Goal: Task Accomplishment & Management: Manage account settings

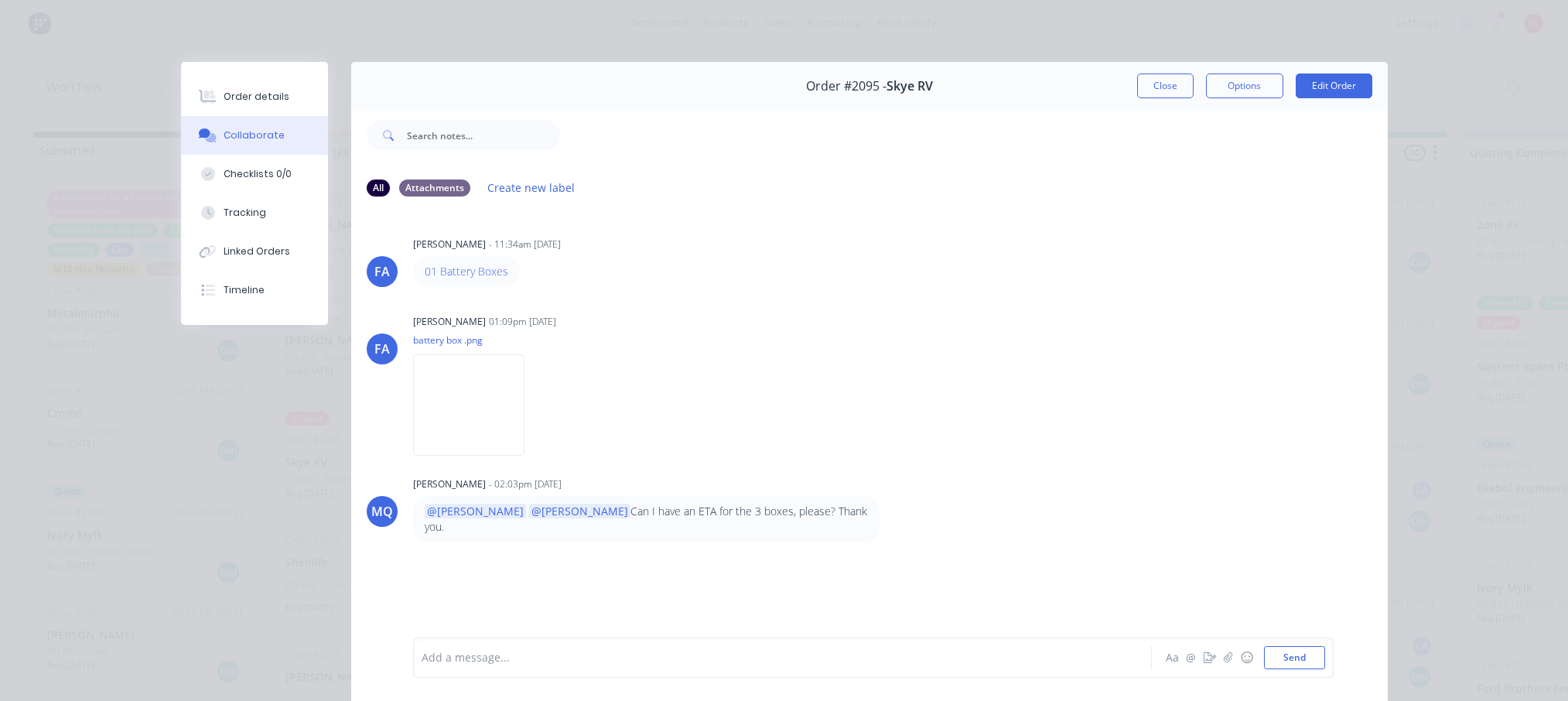
click at [1150, 85] on button "Close" at bounding box center [1165, 85] width 57 height 24
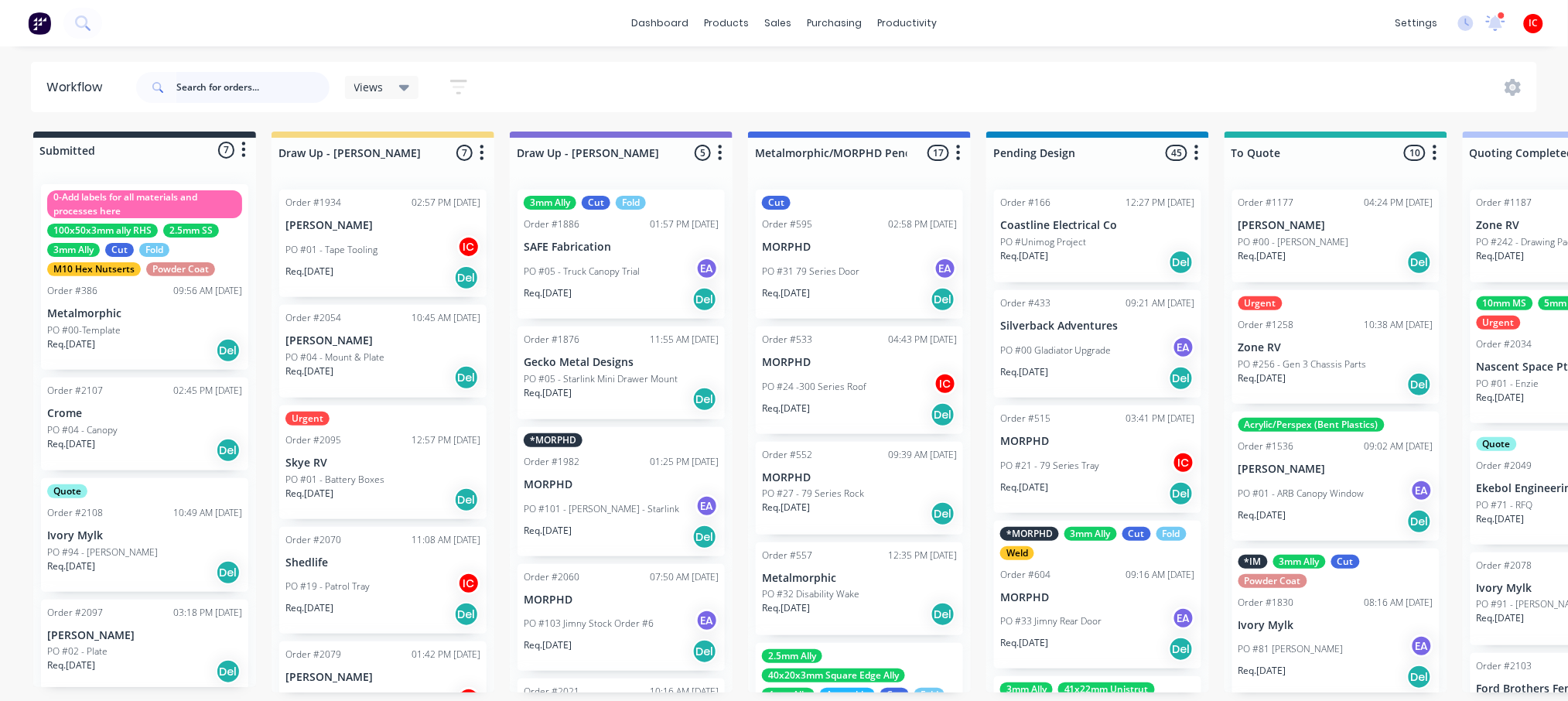
click at [275, 91] on input "text" at bounding box center [253, 88] width 153 height 31
click at [354, 459] on p "Skye RV" at bounding box center [383, 463] width 195 height 14
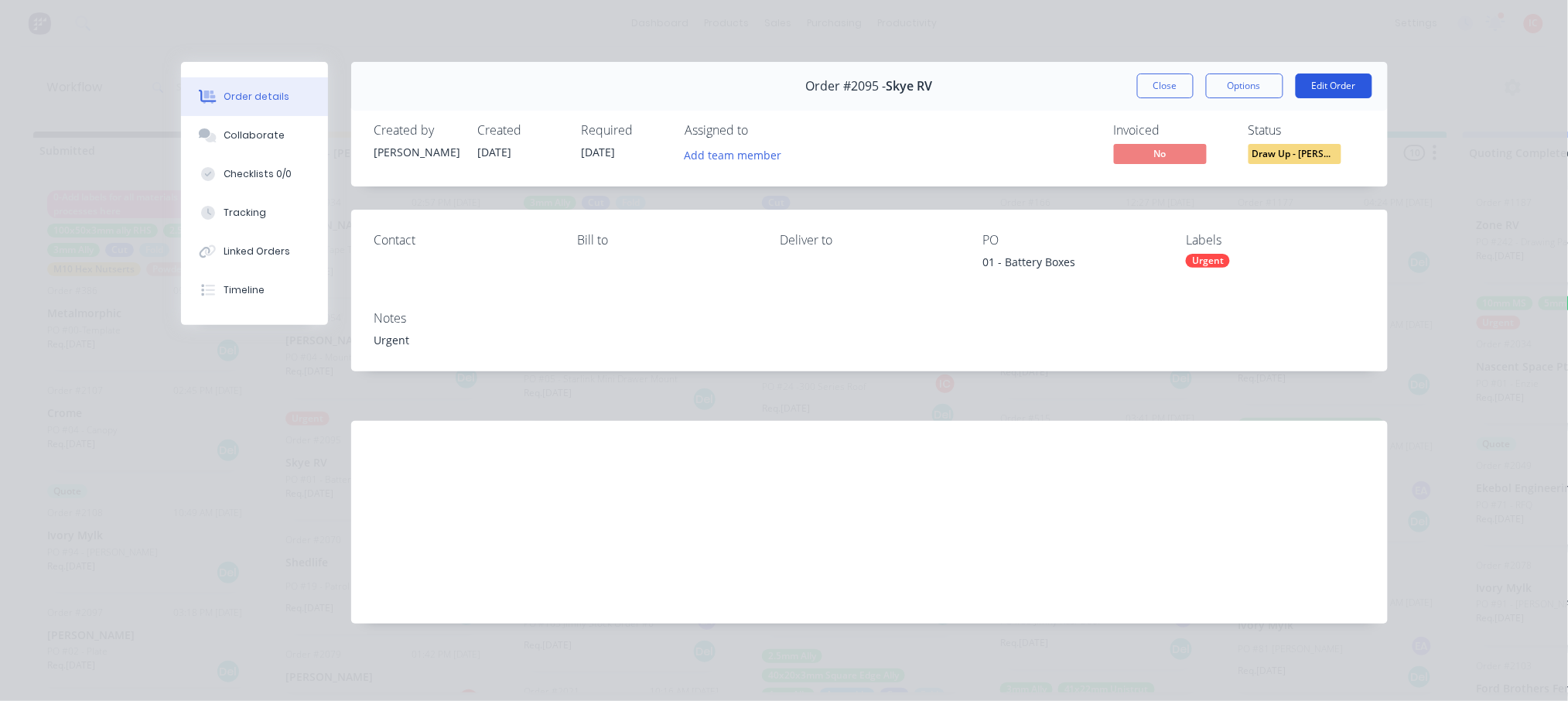
click at [1340, 82] on button "Edit Order" at bounding box center [1334, 85] width 77 height 24
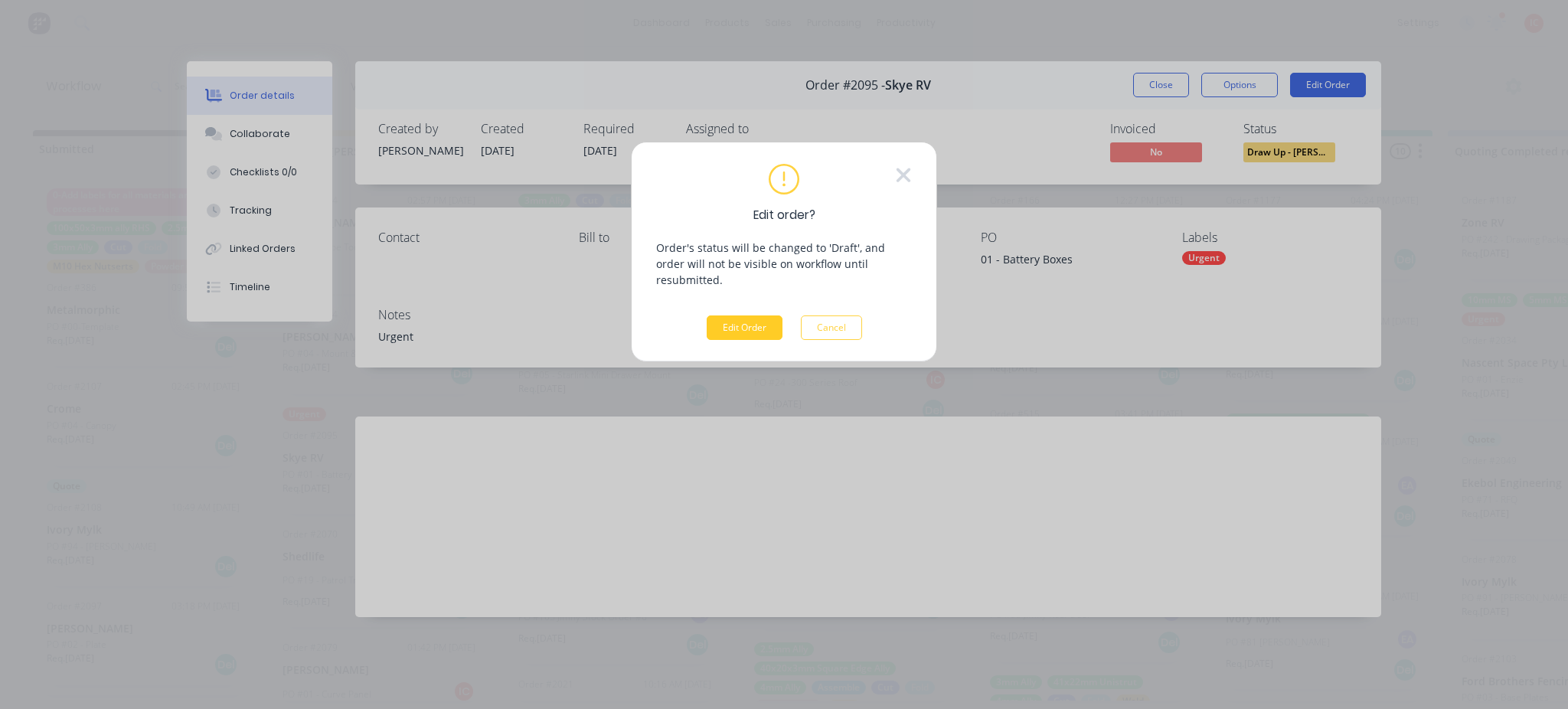
click at [751, 320] on button "Edit Order" at bounding box center [744, 327] width 76 height 24
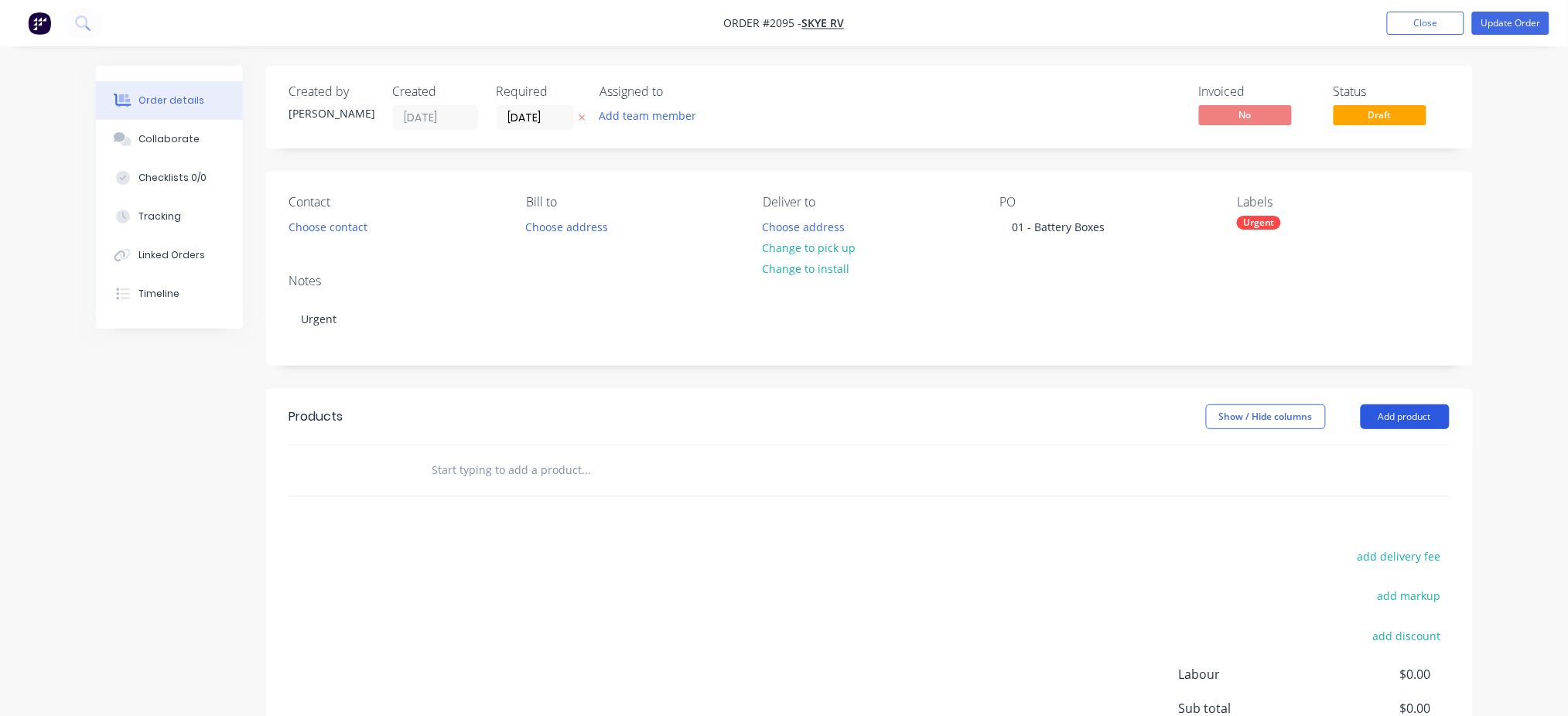
click at [1415, 424] on button "Add product" at bounding box center [1405, 417] width 89 height 24
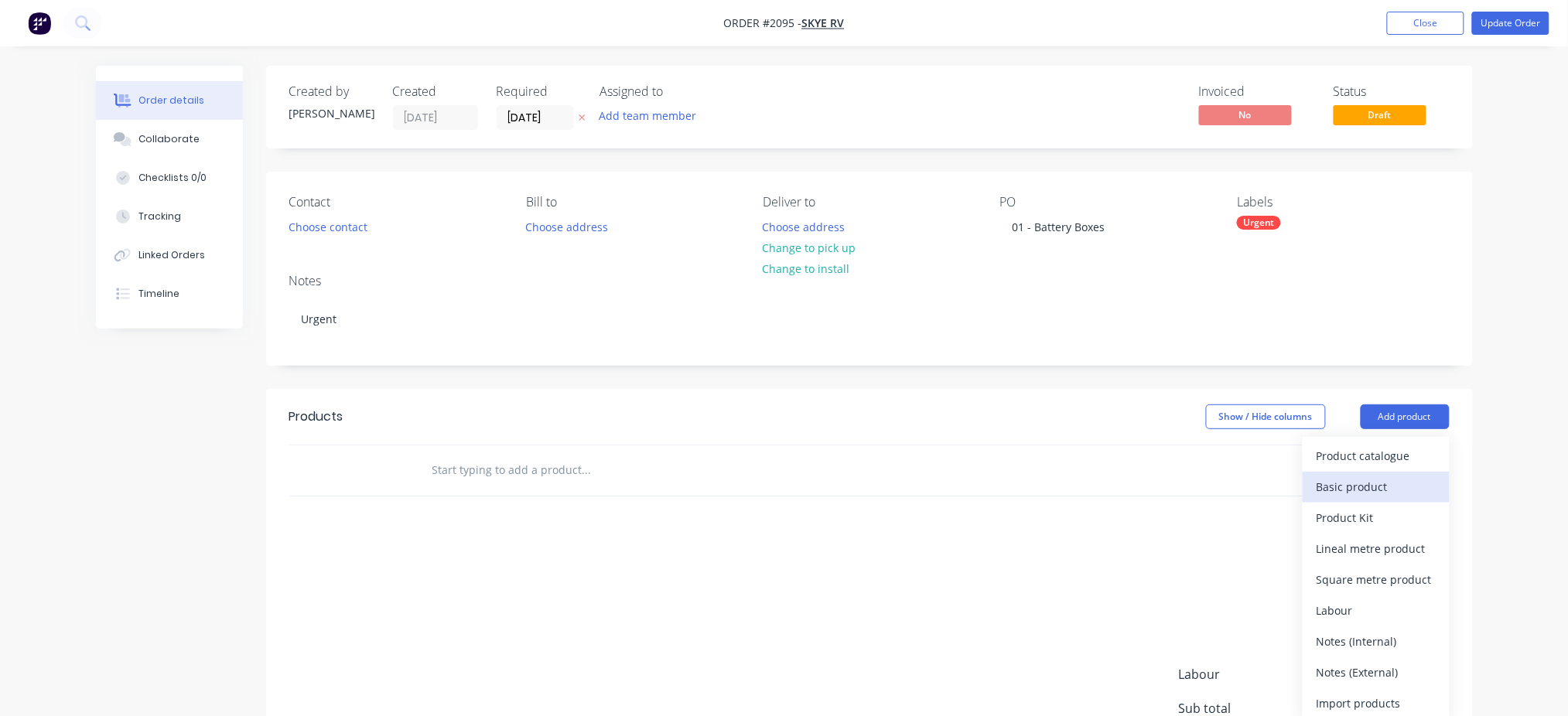
click at [1380, 496] on div "Basic product" at bounding box center [1376, 487] width 119 height 23
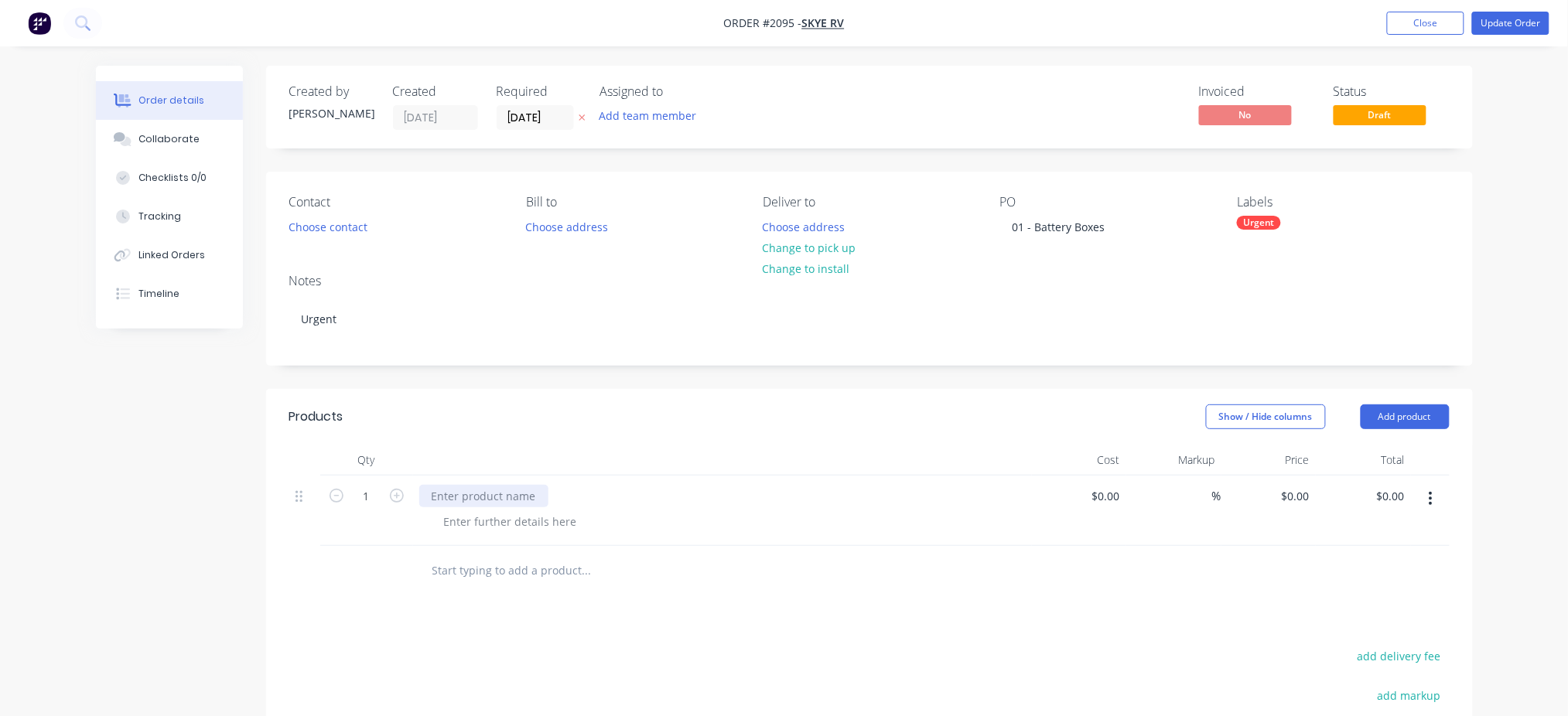
click at [525, 498] on div at bounding box center [483, 496] width 129 height 23
paste div
click at [710, 500] on div "20250528_Part 1_QTYx3" at bounding box center [722, 496] width 607 height 23
click at [510, 521] on div at bounding box center [510, 521] width 158 height 23
click at [885, 526] on div "Material: 1.6mm Ali Cut Fold" at bounding box center [729, 537] width 594 height 55
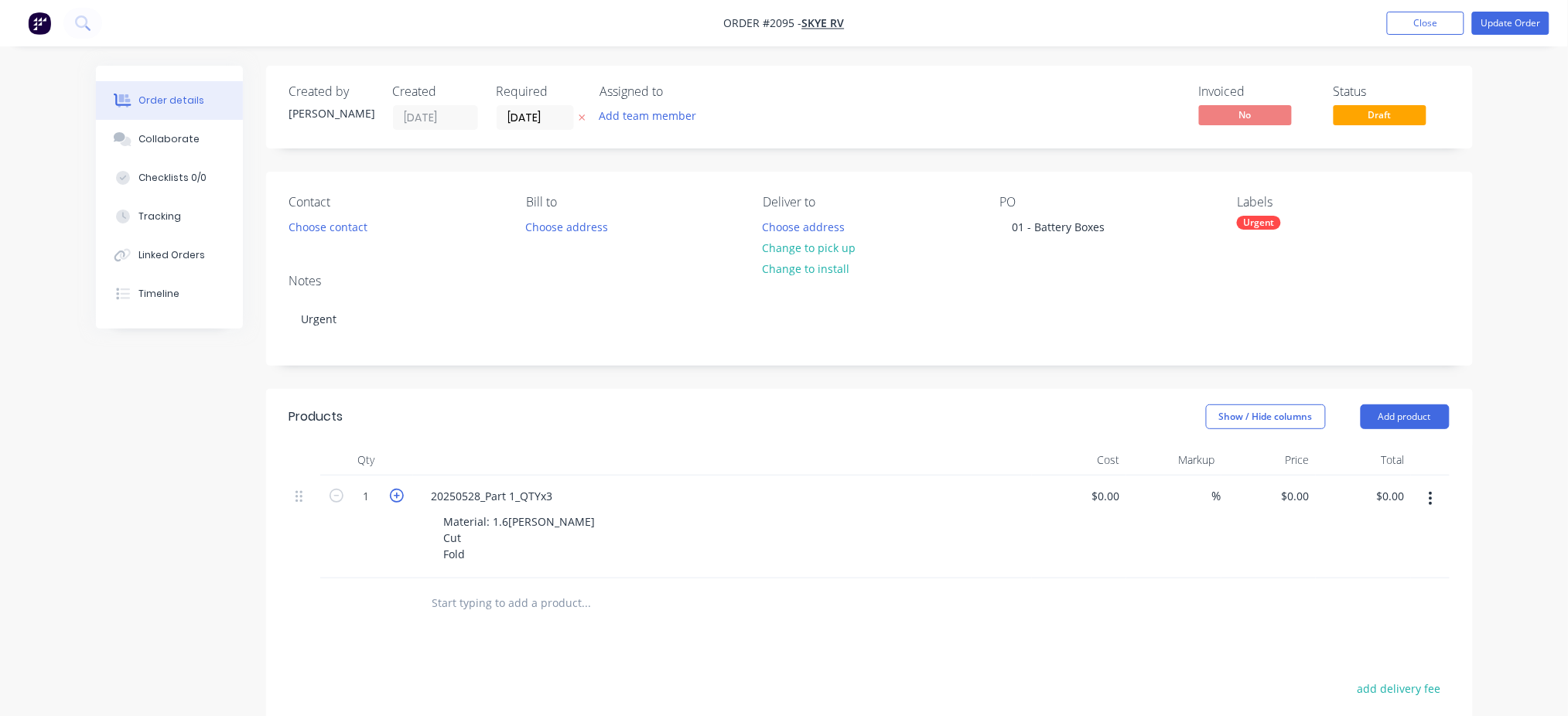
click at [392, 496] on icon "button" at bounding box center [396, 495] width 14 height 14
type input "3"
click at [1257, 222] on div "Urgent" at bounding box center [1259, 222] width 44 height 14
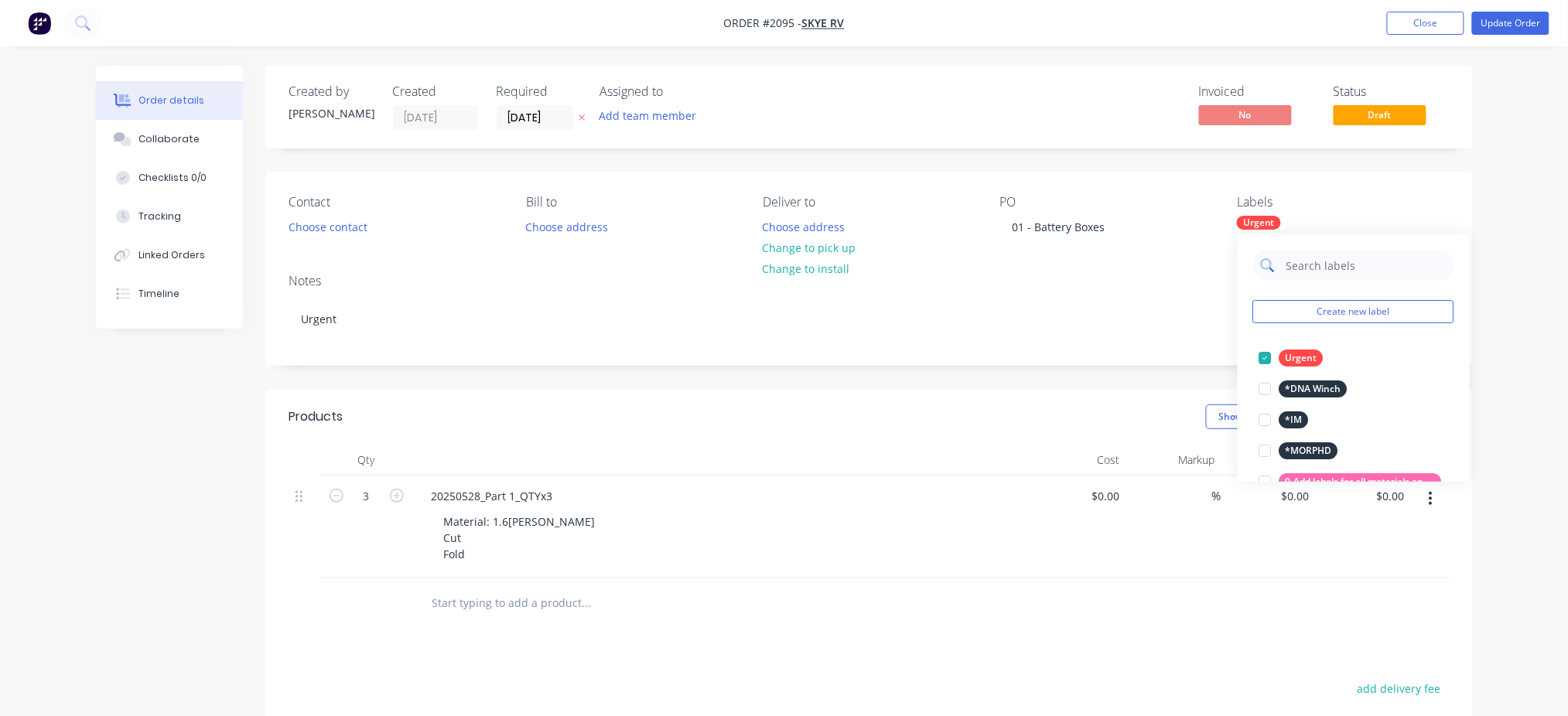
click at [1325, 260] on input "text" at bounding box center [1365, 265] width 161 height 31
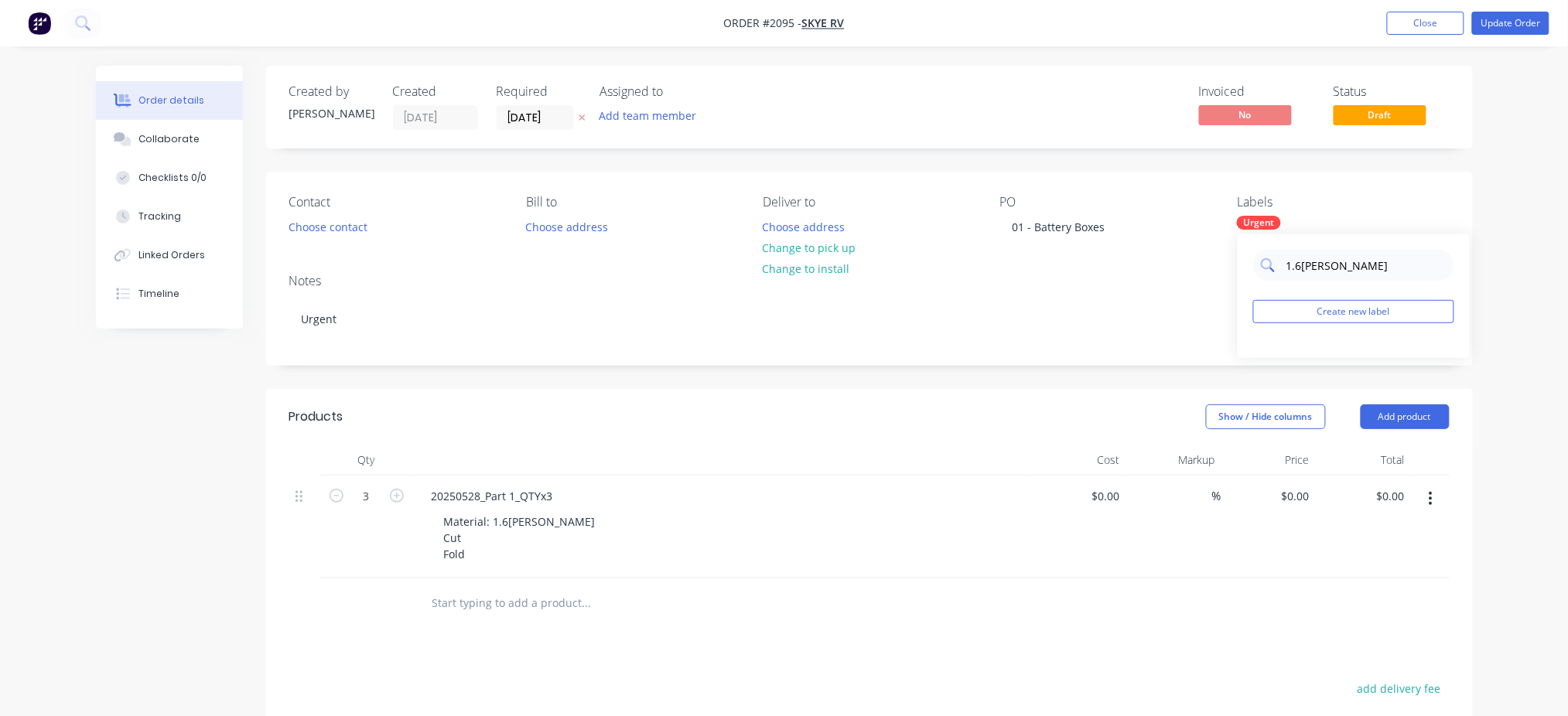
click at [1352, 268] on input "1.6mm ali" at bounding box center [1365, 265] width 161 height 31
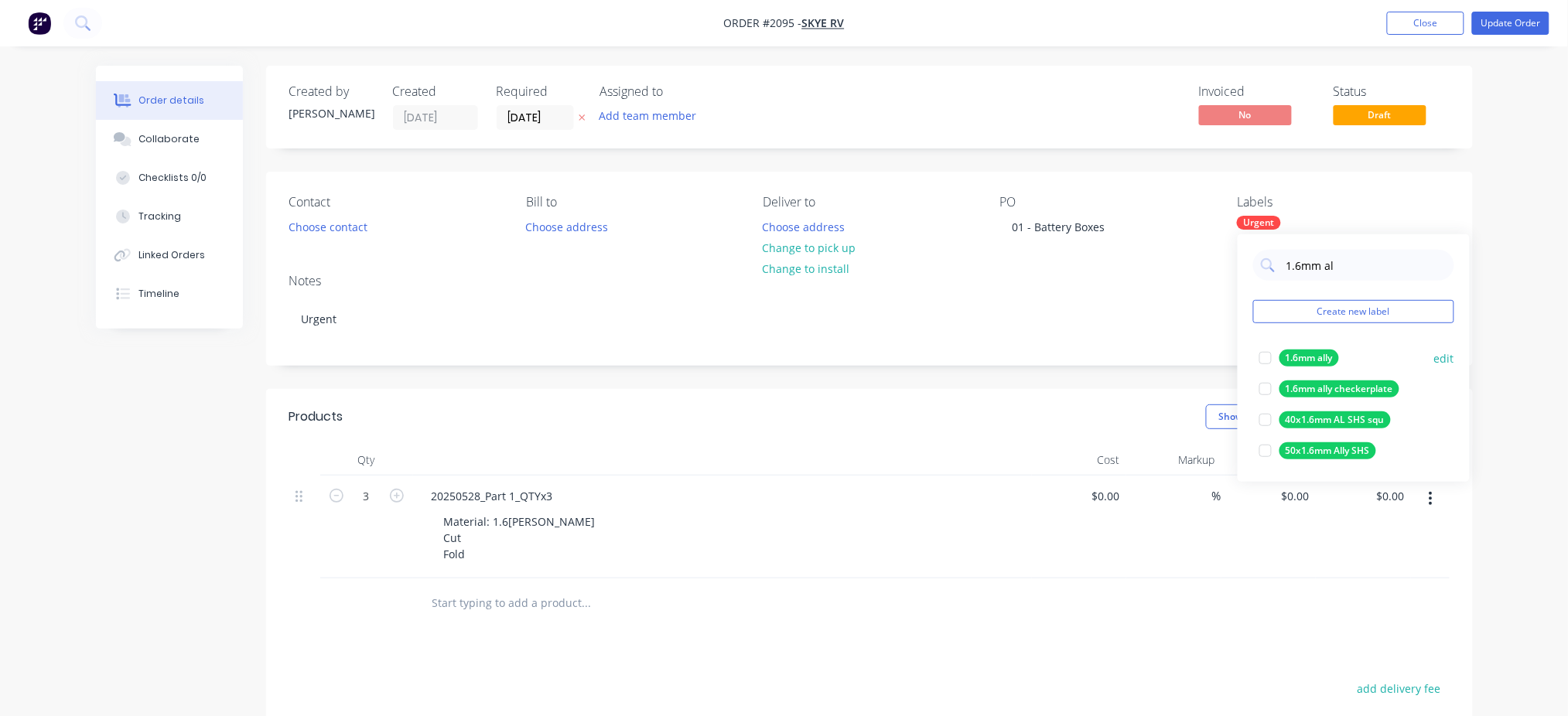
click at [1262, 356] on div at bounding box center [1265, 358] width 31 height 31
drag, startPoint x: 1365, startPoint y: 255, endPoint x: 1270, endPoint y: 264, distance: 95.4
click at [1270, 264] on div "1.6mm al" at bounding box center [1353, 265] width 201 height 31
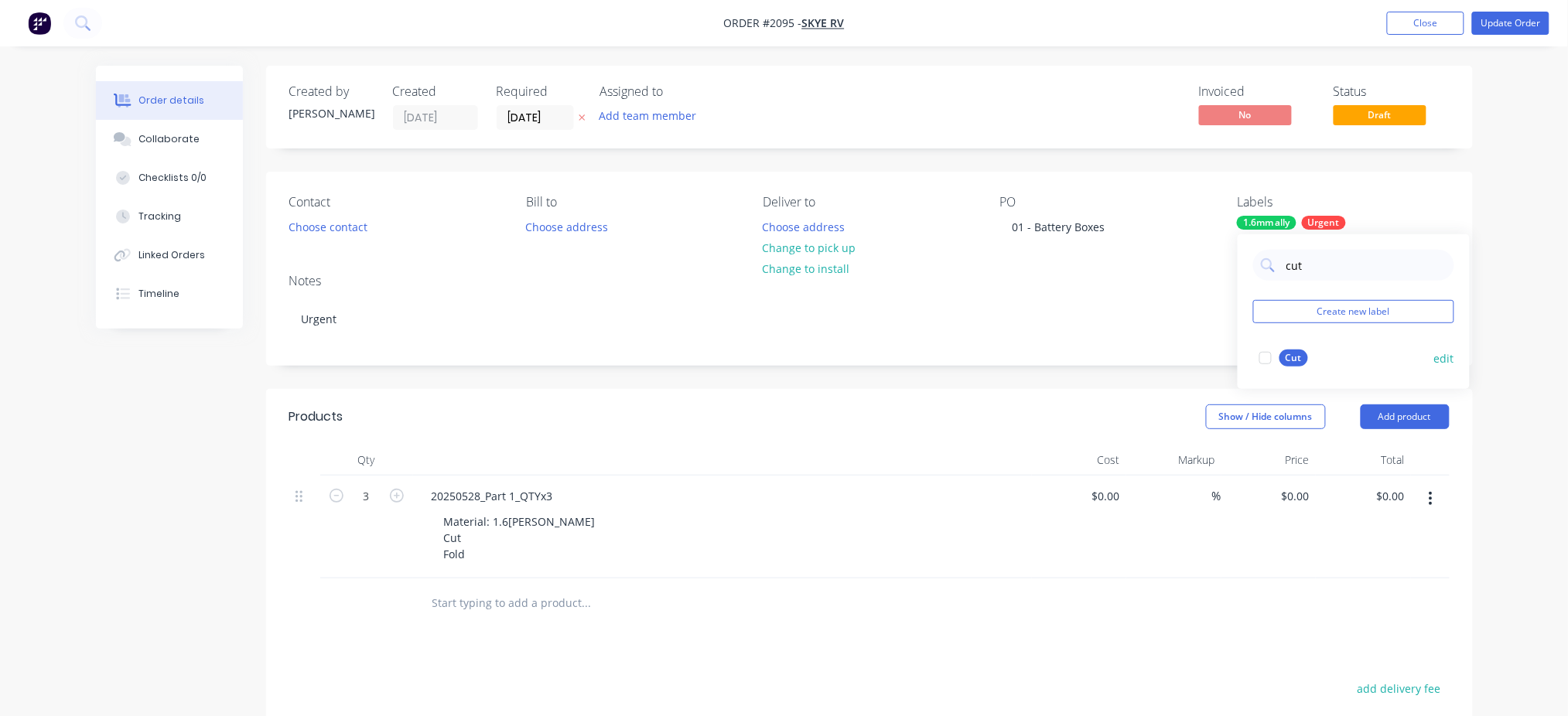
click at [1262, 359] on div at bounding box center [1265, 358] width 31 height 31
drag, startPoint x: 1319, startPoint y: 271, endPoint x: 1208, endPoint y: 269, distance: 111.0
click at [1208, 269] on body "Order #2095 - Skye RV Add product Close Update Order Order details Collaborate …" at bounding box center [784, 511] width 1568 height 1024
drag, startPoint x: 1327, startPoint y: 268, endPoint x: 1281, endPoint y: 271, distance: 46.1
click at [1281, 271] on div "cut" at bounding box center [1353, 265] width 201 height 31
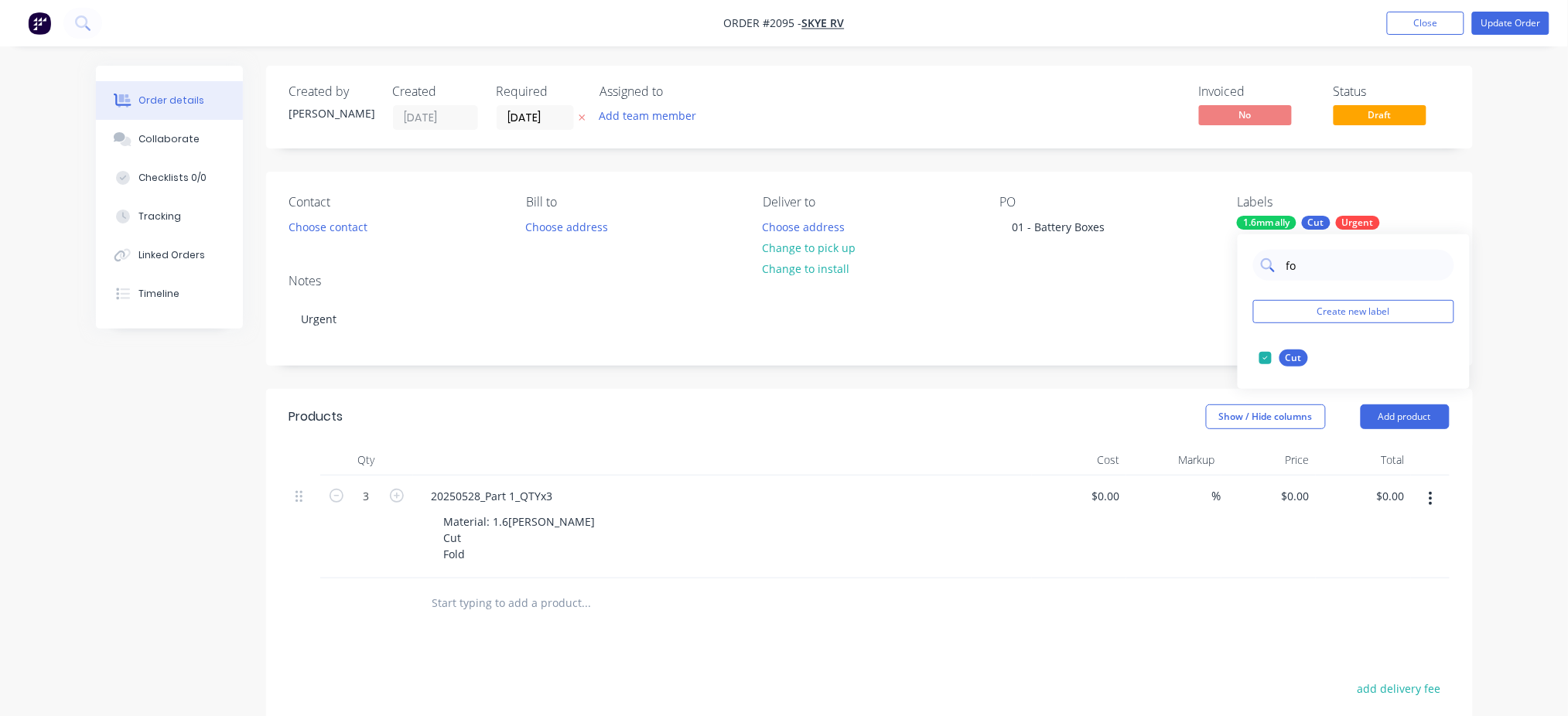
type input "fol"
click at [1265, 364] on div at bounding box center [1265, 358] width 31 height 31
click at [1428, 504] on icon "button" at bounding box center [1430, 499] width 4 height 17
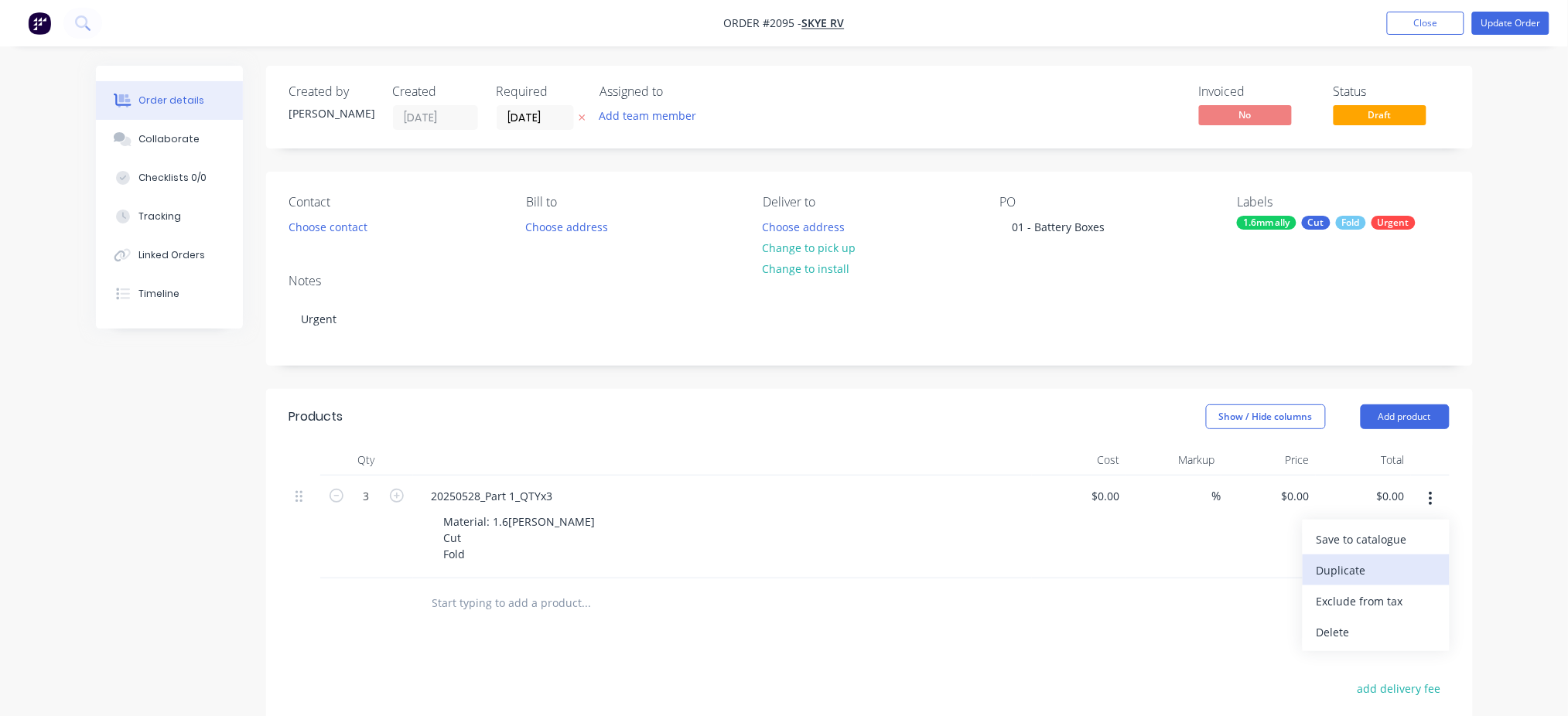
click at [1363, 566] on div "Duplicate" at bounding box center [1376, 570] width 119 height 23
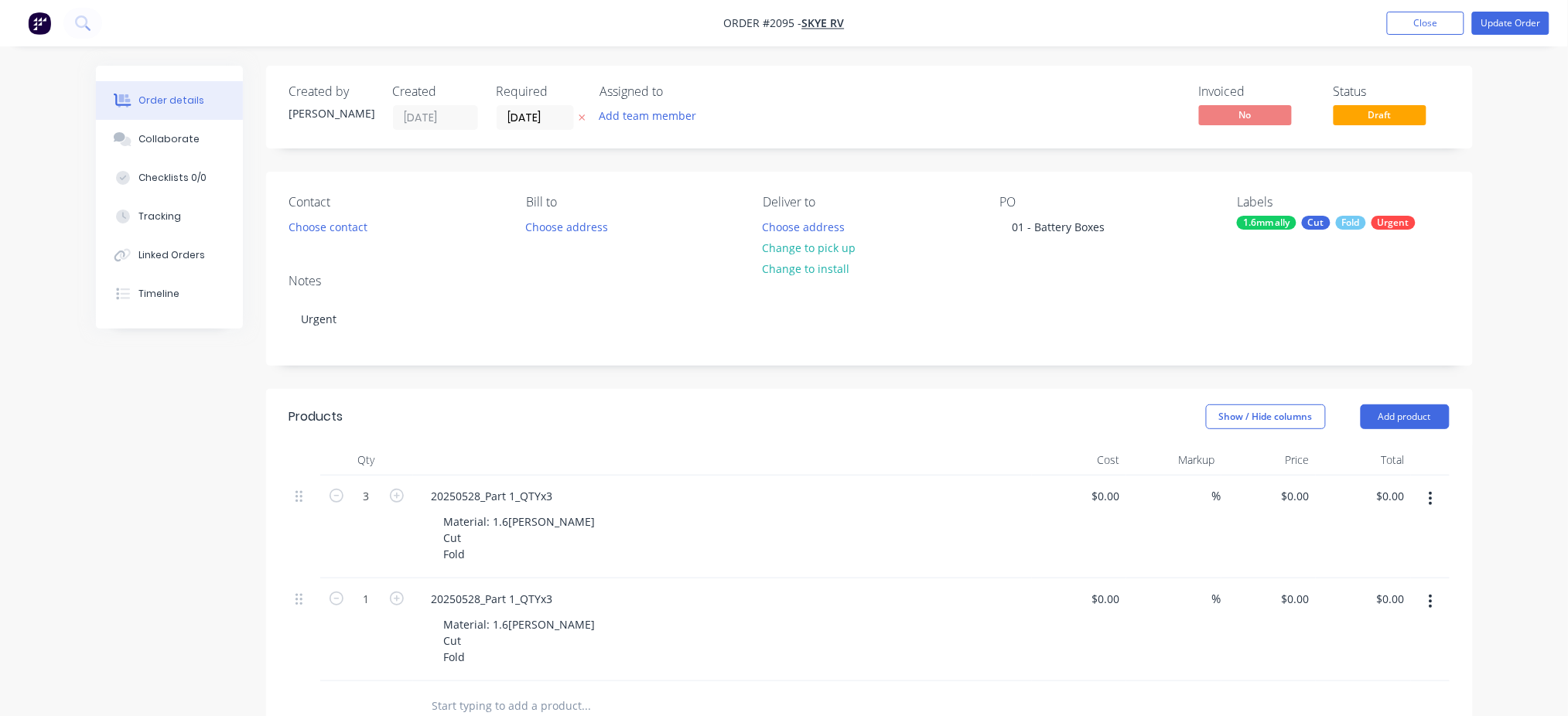
click at [1450, 602] on div "Qty Cost Markup Price Total 3 20250528_Part 1_QTYx3 Material: 1.6mm Ali Cut Fol…" at bounding box center [869, 588] width 1206 height 287
click at [1434, 603] on button "button" at bounding box center [1430, 601] width 36 height 28
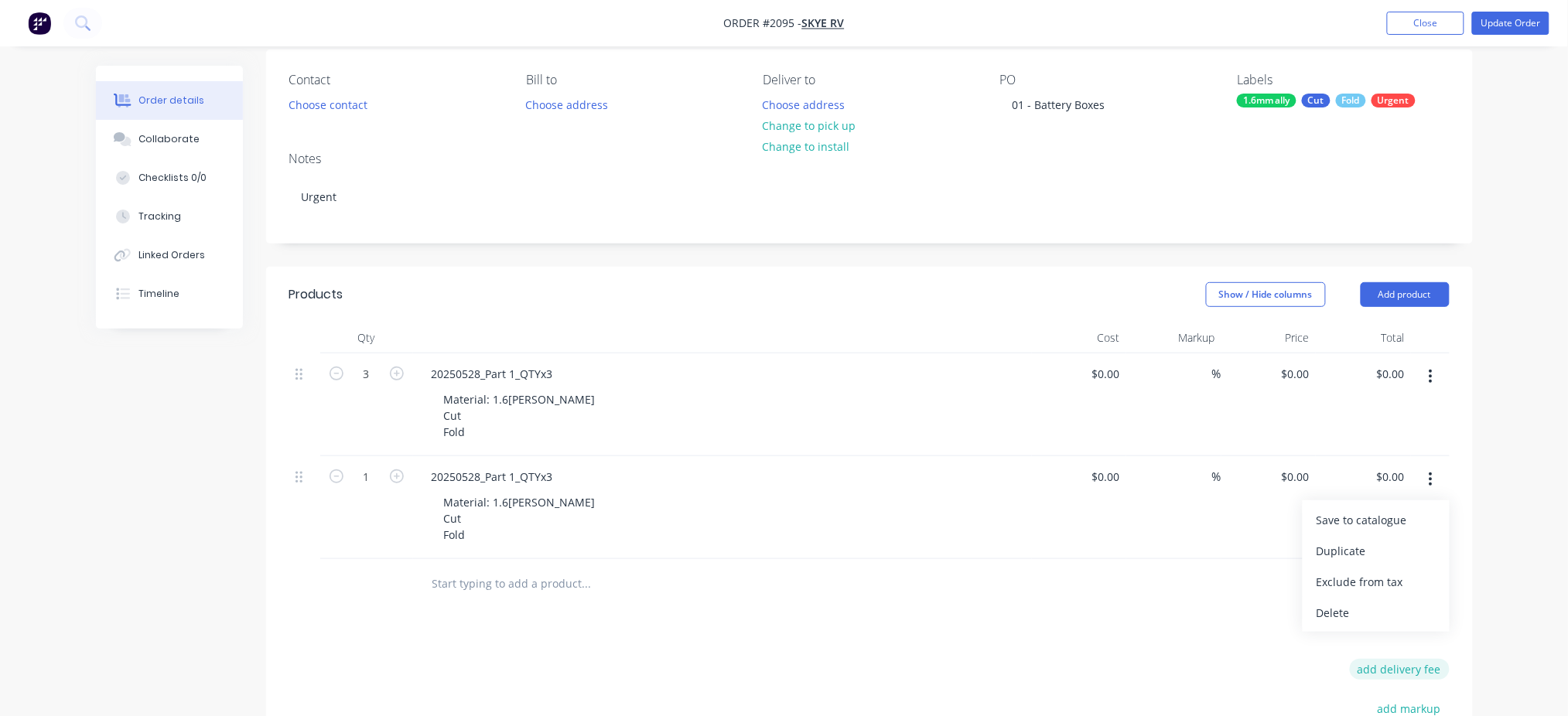
scroll to position [309, 0]
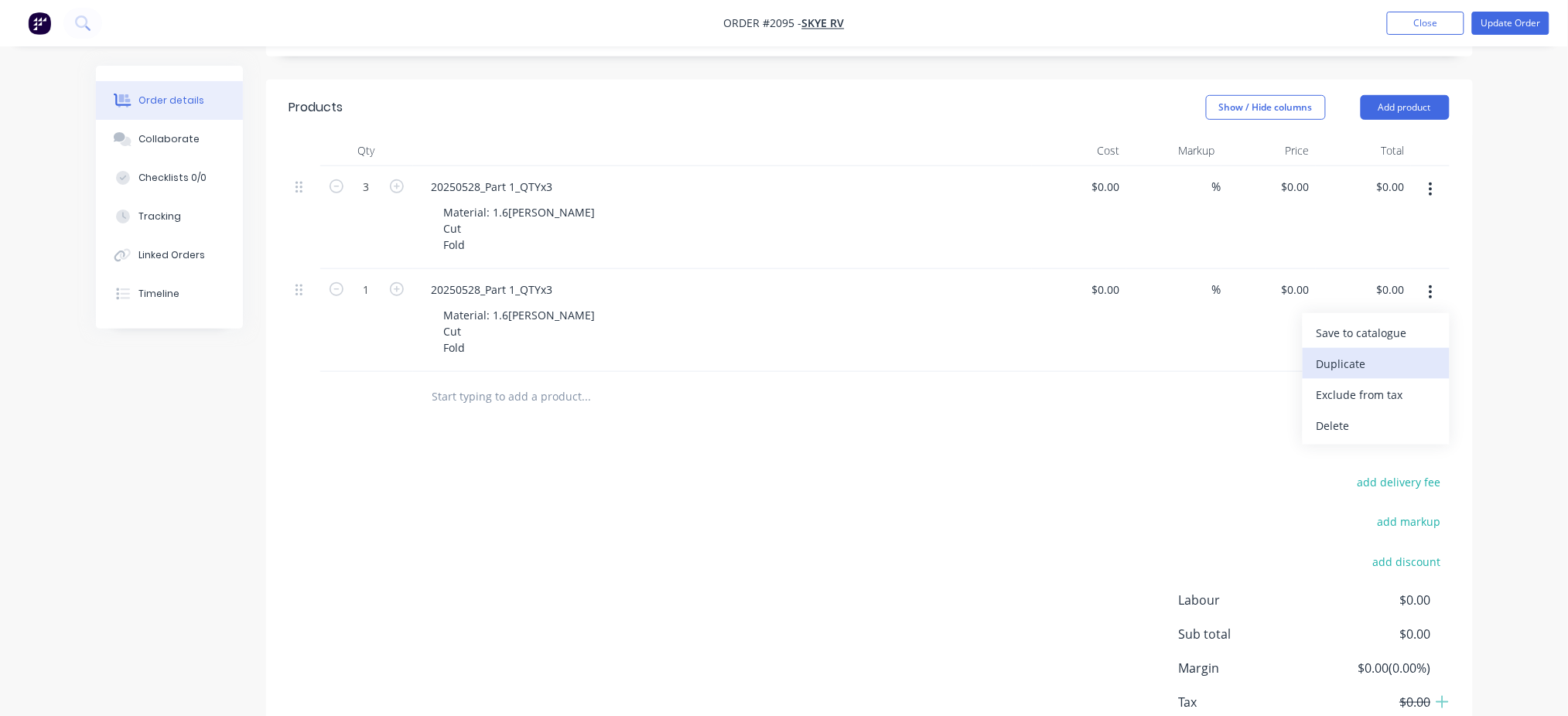
click at [1363, 368] on div "Duplicate" at bounding box center [1376, 363] width 119 height 23
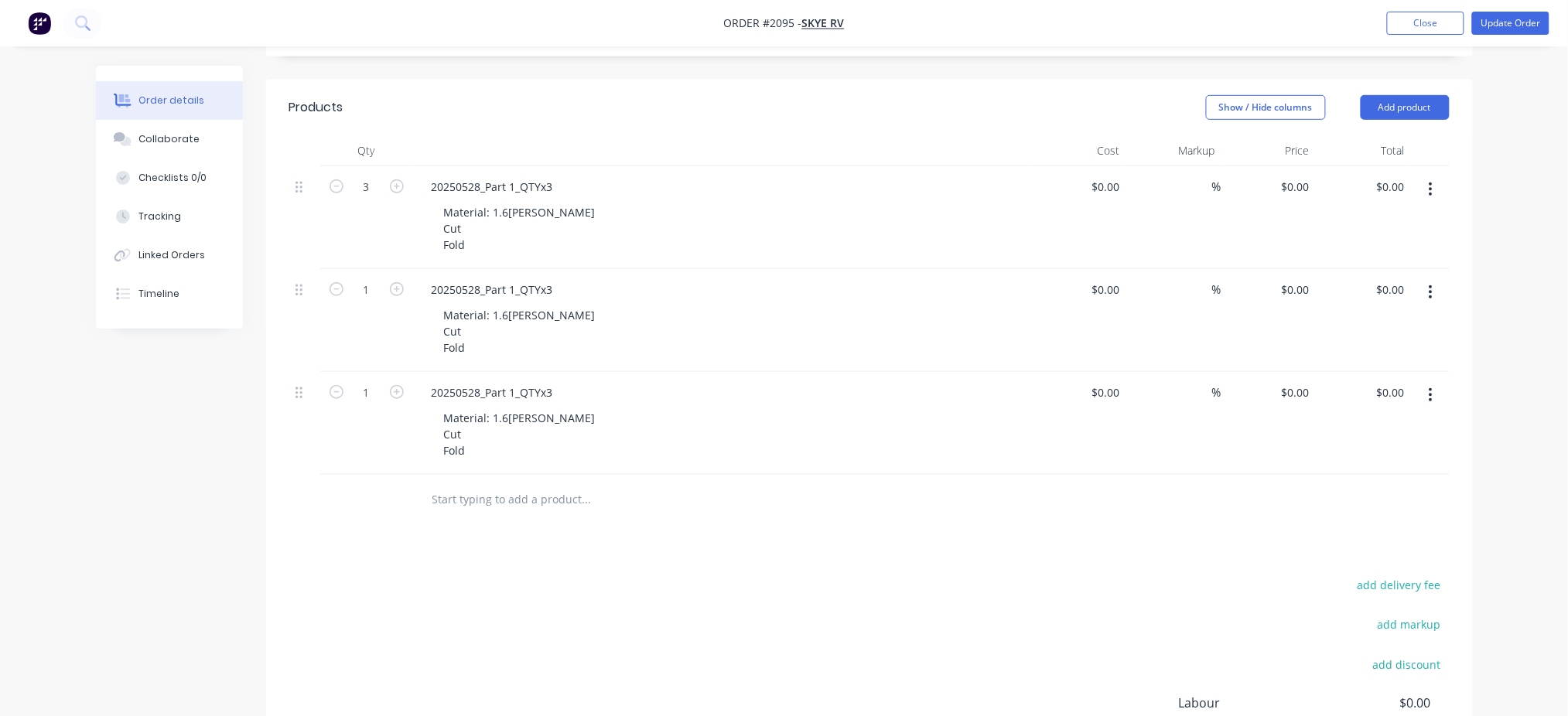
click at [1430, 400] on icon "button" at bounding box center [1430, 395] width 3 height 14
click at [1385, 459] on div "Duplicate" at bounding box center [1376, 466] width 119 height 23
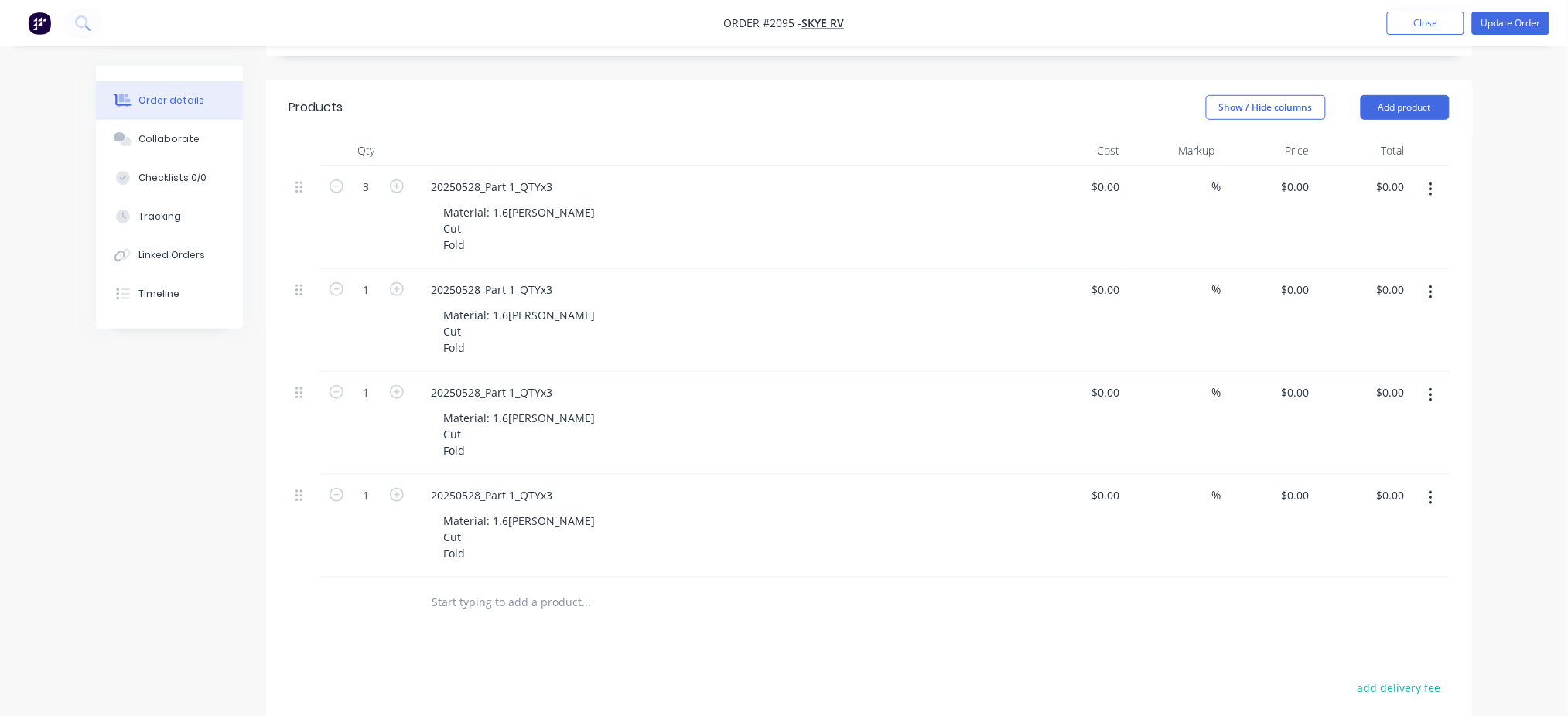
click at [1436, 500] on button "button" at bounding box center [1430, 498] width 36 height 28
click at [1378, 574] on div "Duplicate" at bounding box center [1376, 569] width 119 height 23
click at [390, 297] on form "1" at bounding box center [366, 289] width 80 height 23
click at [391, 290] on icon "button" at bounding box center [396, 289] width 14 height 14
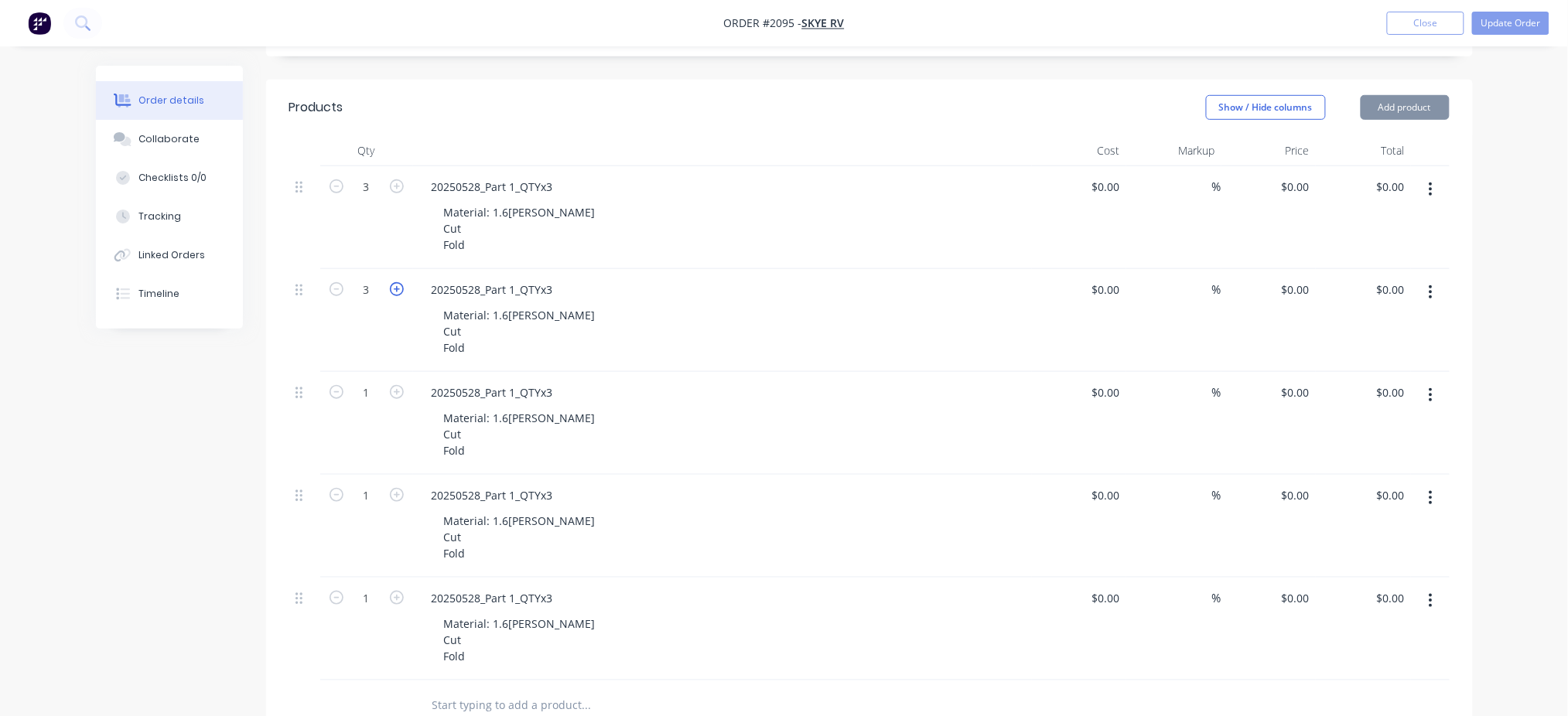
click at [391, 290] on icon "button" at bounding box center [396, 289] width 14 height 14
click at [335, 290] on icon "button" at bounding box center [335, 289] width 14 height 14
type input "3"
click at [399, 393] on icon "button" at bounding box center [396, 391] width 14 height 14
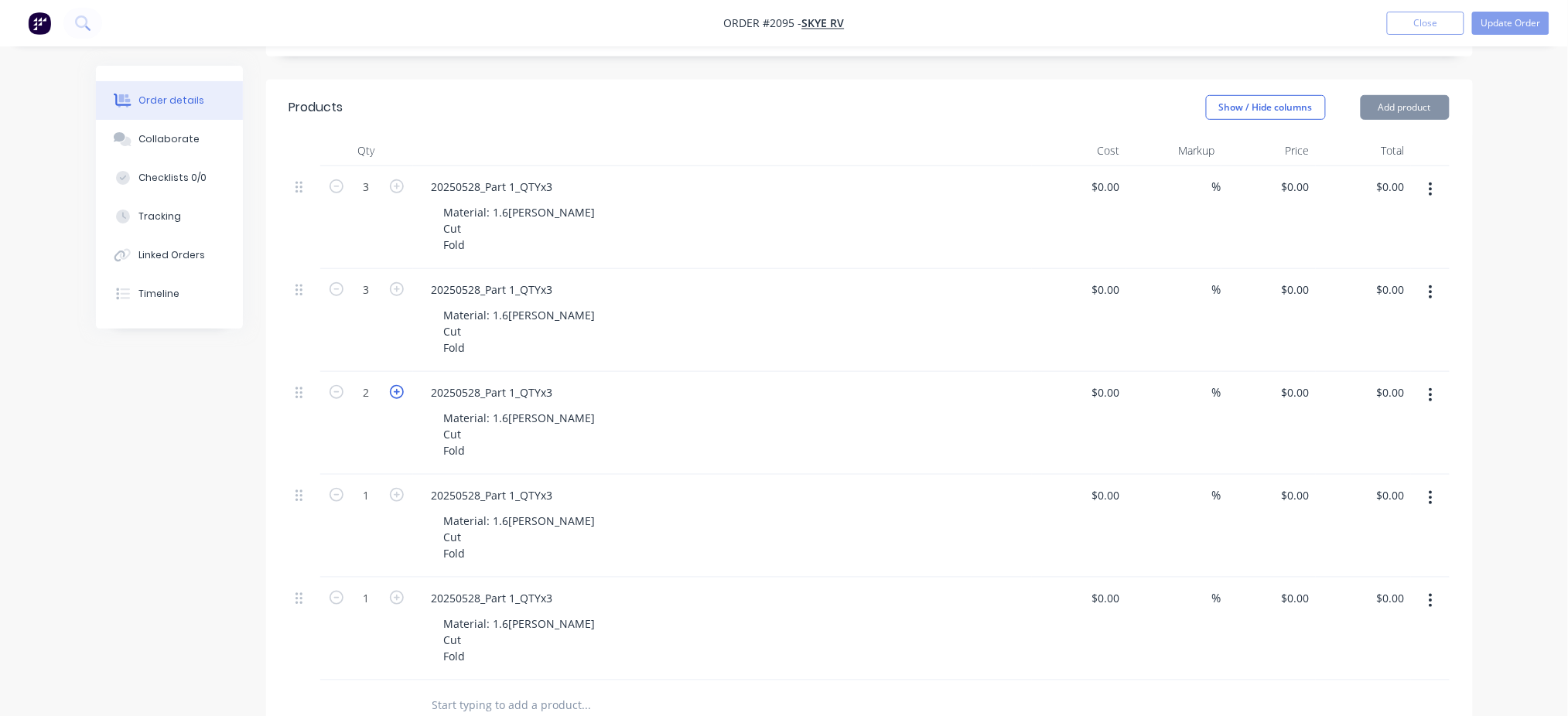
type input "3"
click at [399, 493] on icon "button" at bounding box center [396, 494] width 14 height 14
click at [399, 493] on icon "button" at bounding box center [396, 494] width 14 height 14
type input "3"
click at [399, 596] on icon "button" at bounding box center [396, 597] width 14 height 14
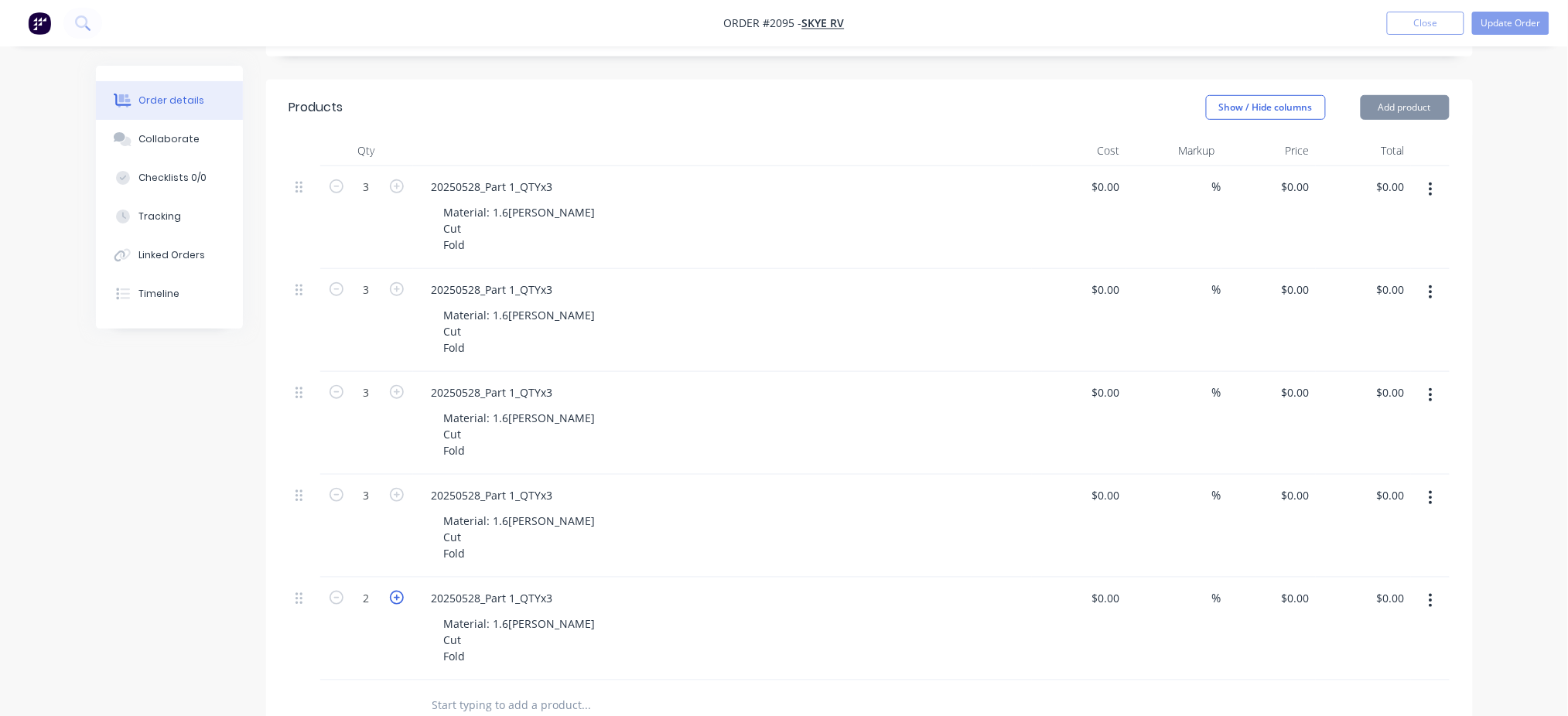
click at [398, 596] on icon "button" at bounding box center [396, 597] width 14 height 14
type input "3"
click at [513, 286] on div "20250528_Part 1_QTYx3" at bounding box center [492, 289] width 146 height 23
click at [521, 394] on div "20250528_Part 1_QTYx3" at bounding box center [492, 392] width 146 height 23
click at [514, 388] on div "20250528_Part 1_QTYx3" at bounding box center [492, 392] width 146 height 23
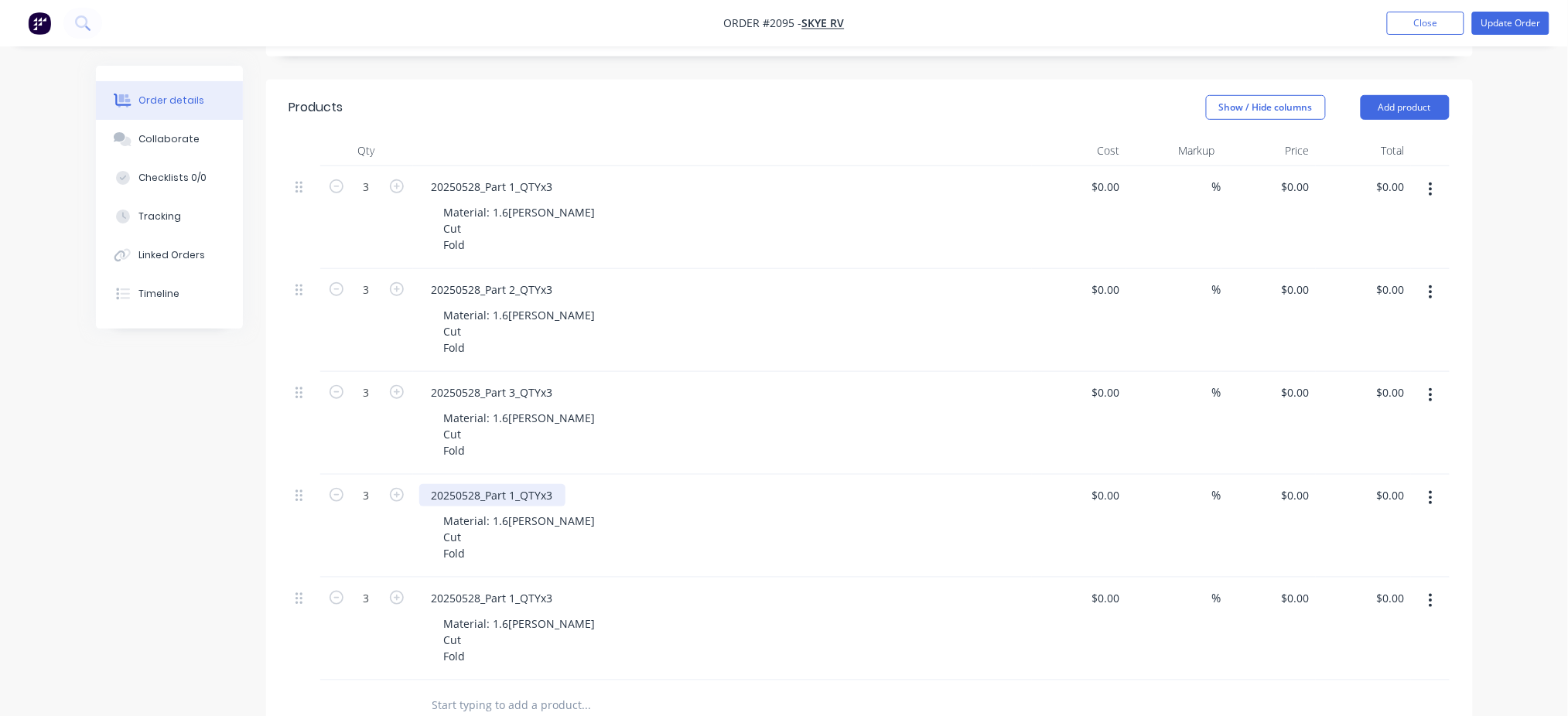
click at [517, 493] on div "20250528_Part 1_QTYx3" at bounding box center [492, 495] width 146 height 23
click at [512, 601] on div "20250528_Part 1_QTYx3" at bounding box center [492, 598] width 146 height 23
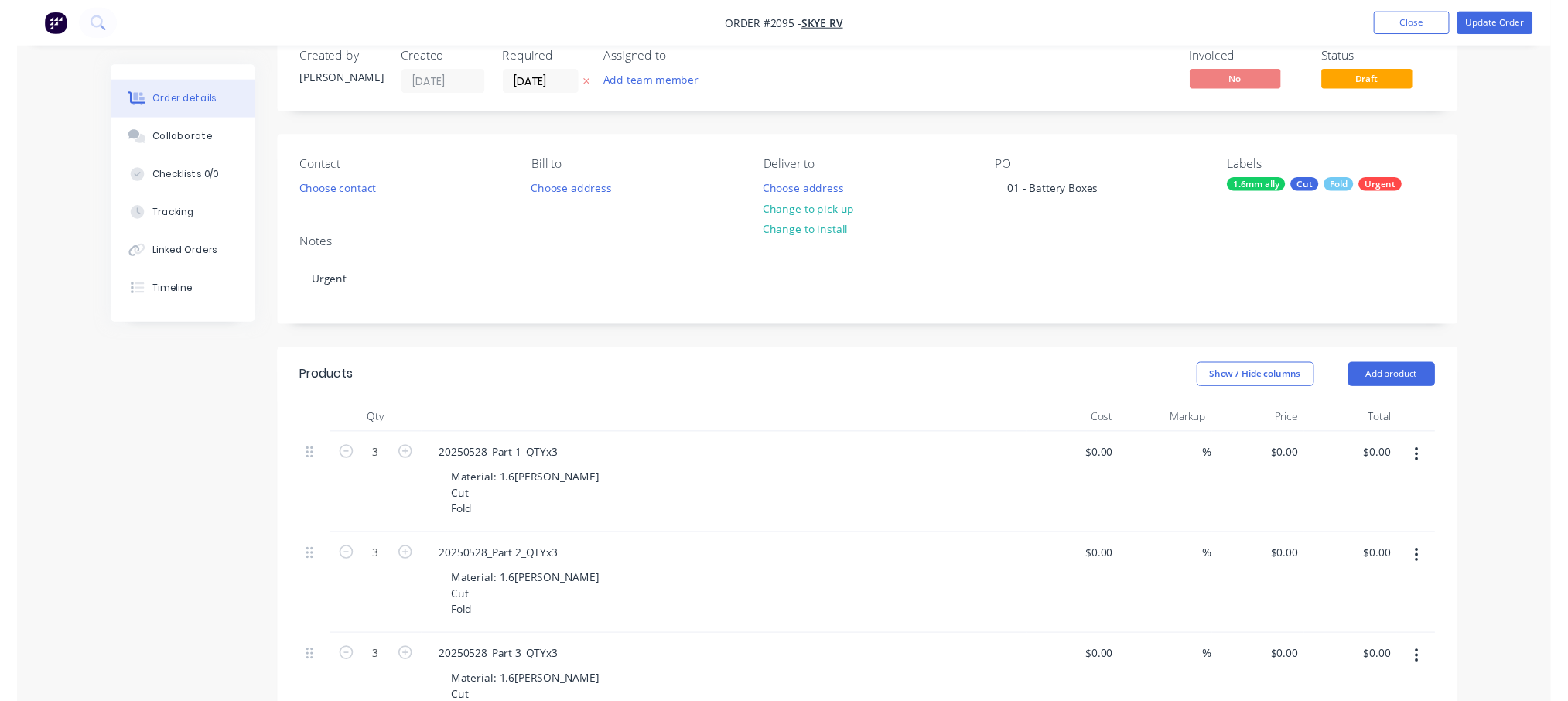
scroll to position [0, 0]
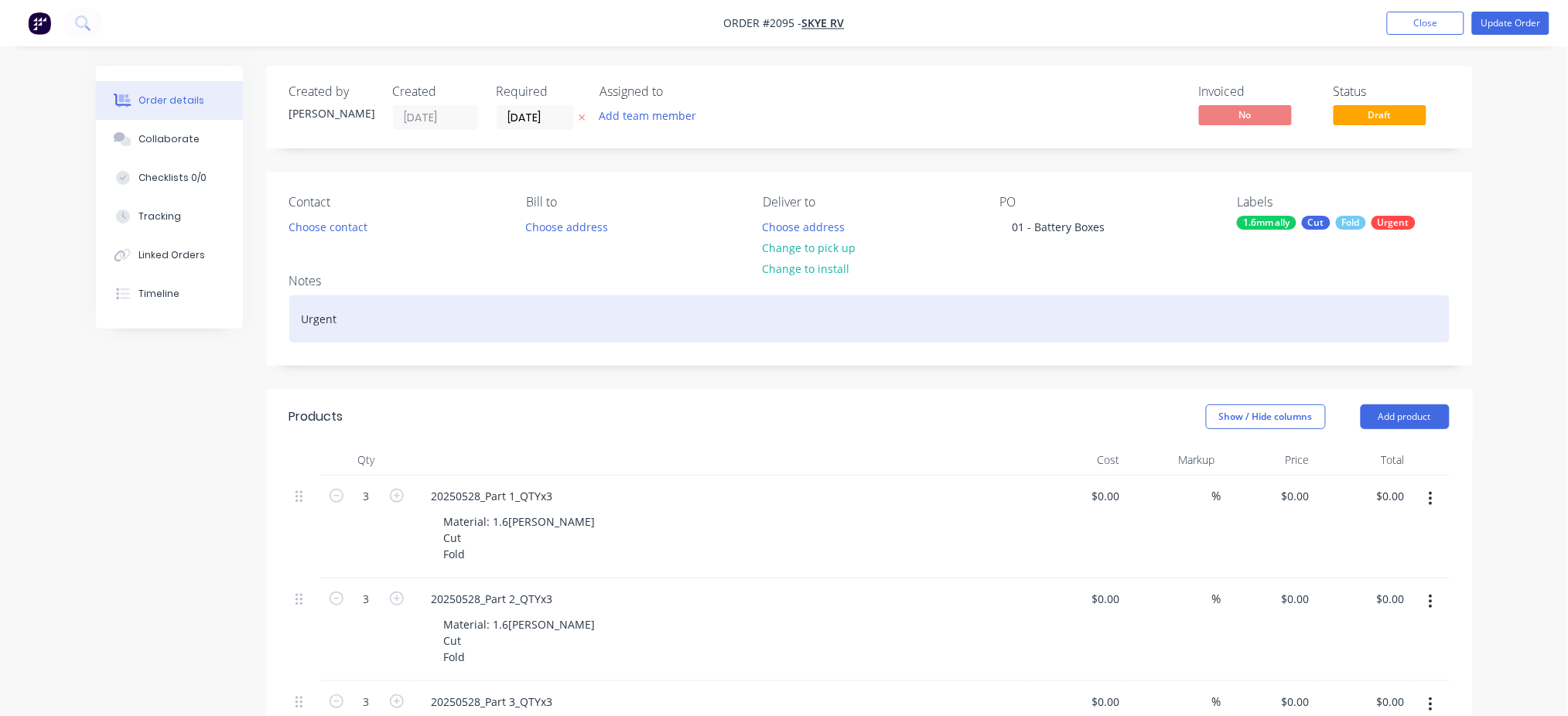
click at [1013, 298] on div "Urgent" at bounding box center [869, 319] width 1160 height 47
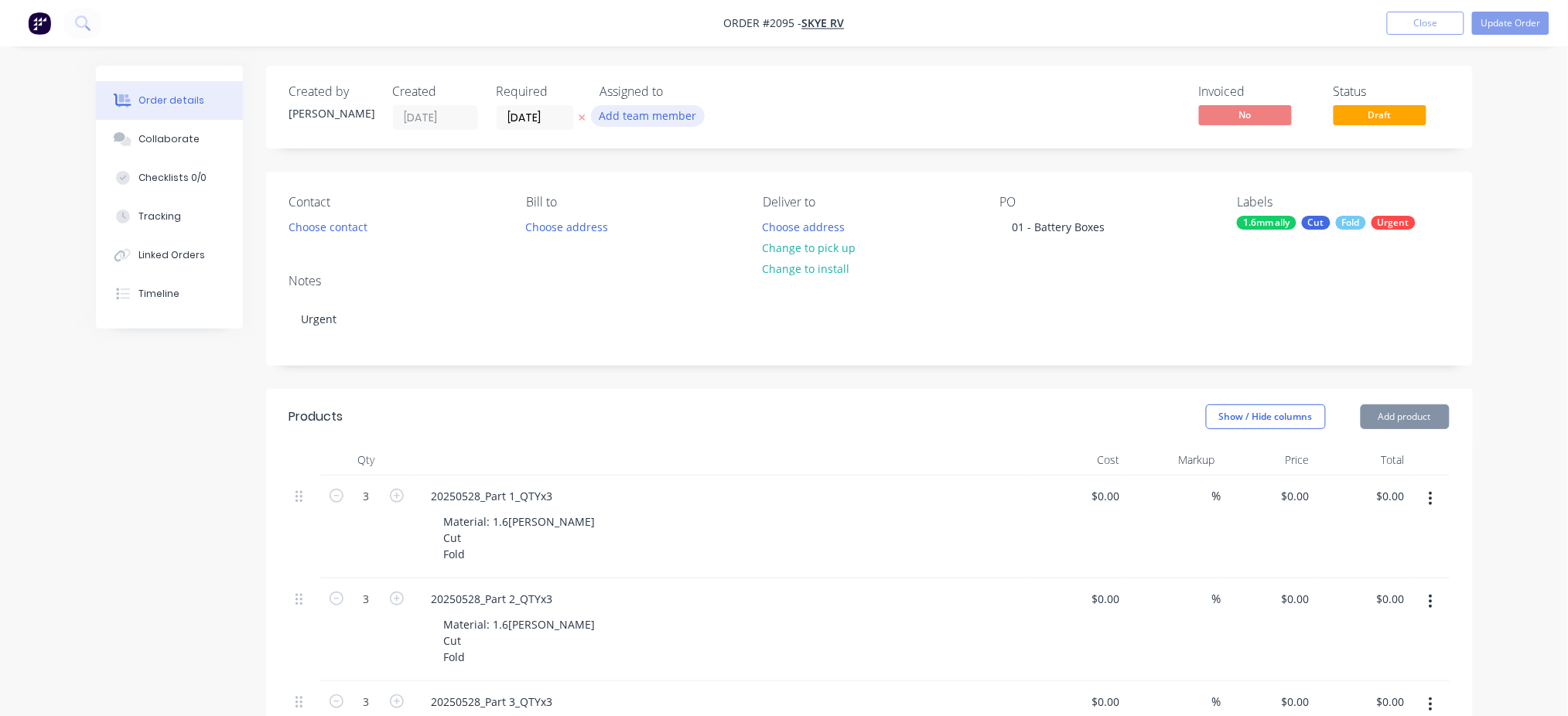
click at [652, 123] on button "Add team member" at bounding box center [647, 115] width 114 height 21
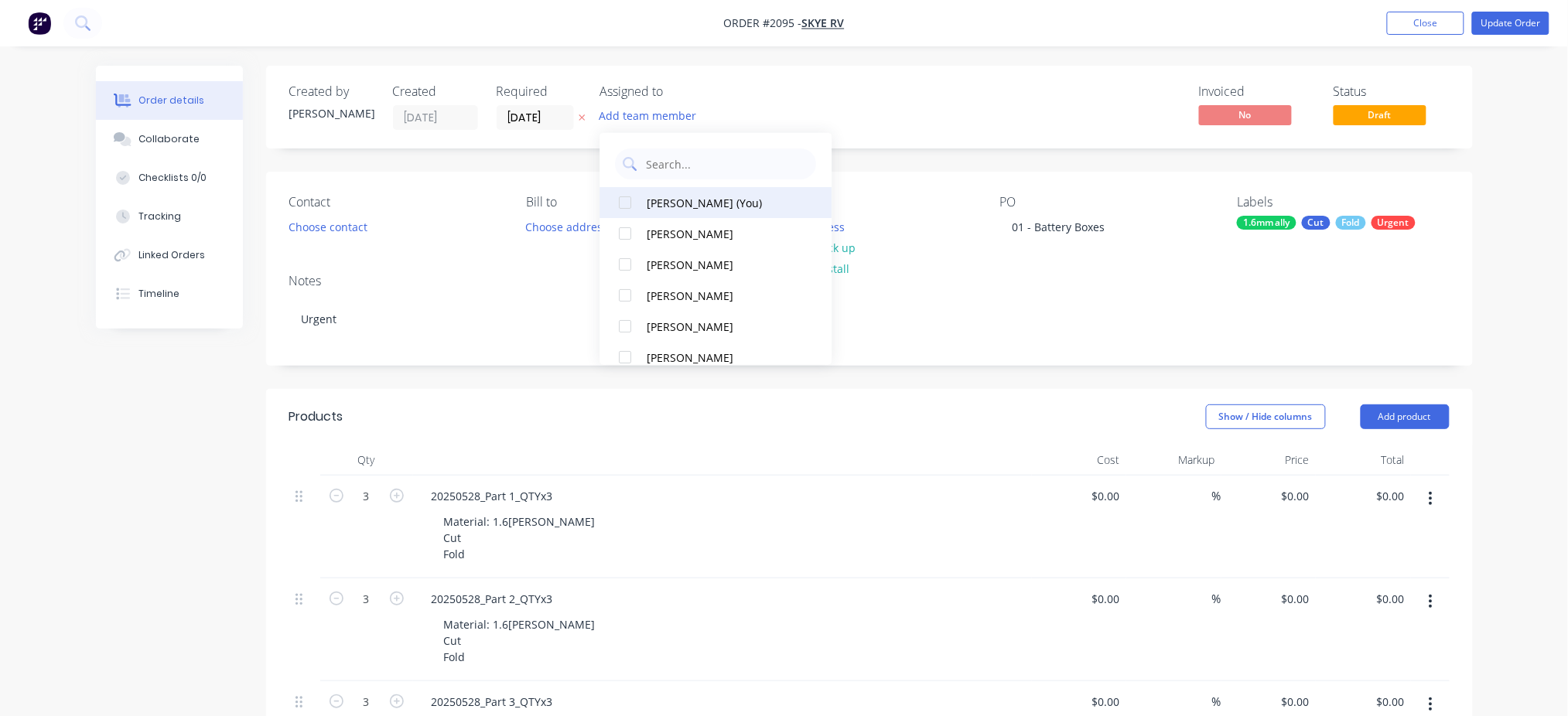
click at [677, 198] on div "Izaak Critchley (You)" at bounding box center [724, 202] width 155 height 16
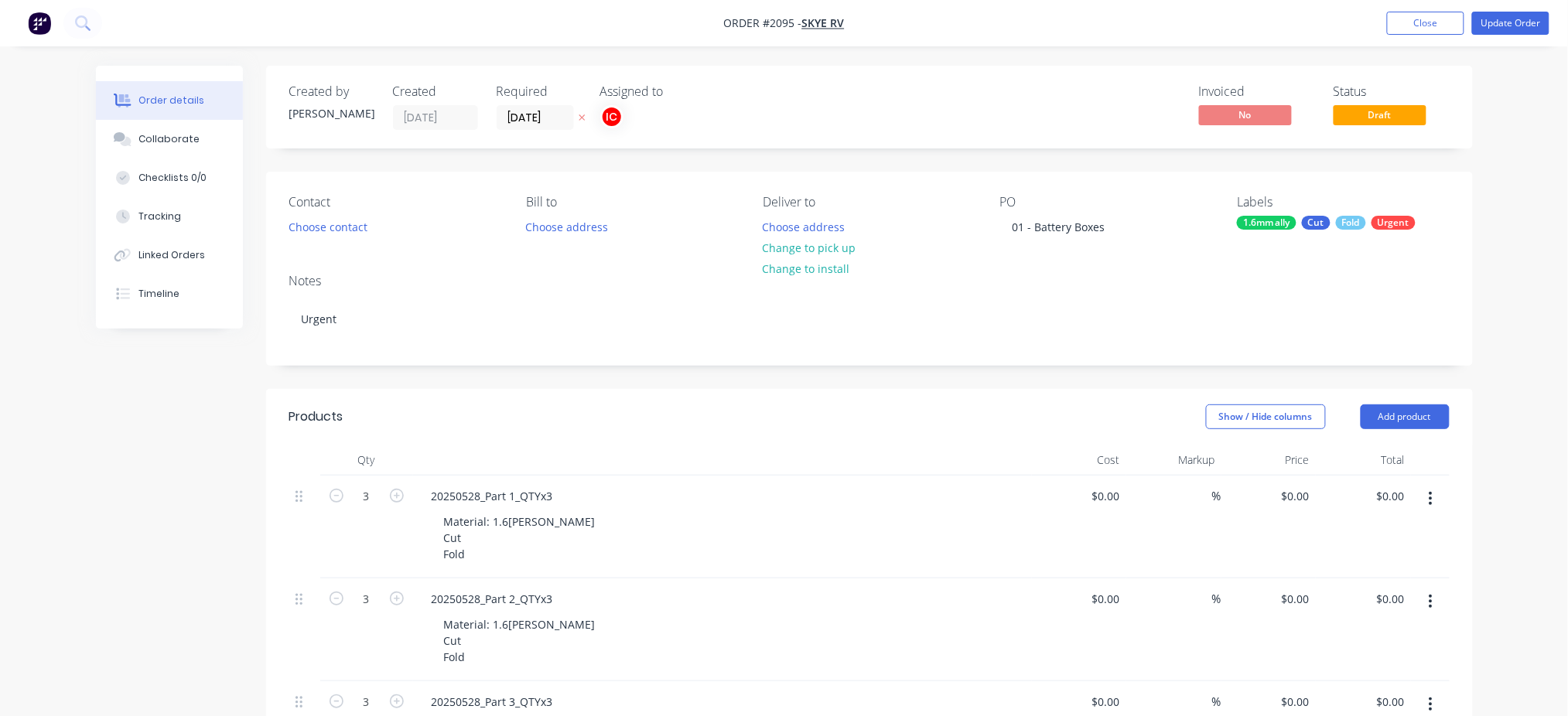
click at [889, 99] on div "Invoiced No Status Draft" at bounding box center [1102, 107] width 694 height 46
click at [177, 168] on button "Checklists 0/0" at bounding box center [169, 178] width 147 height 39
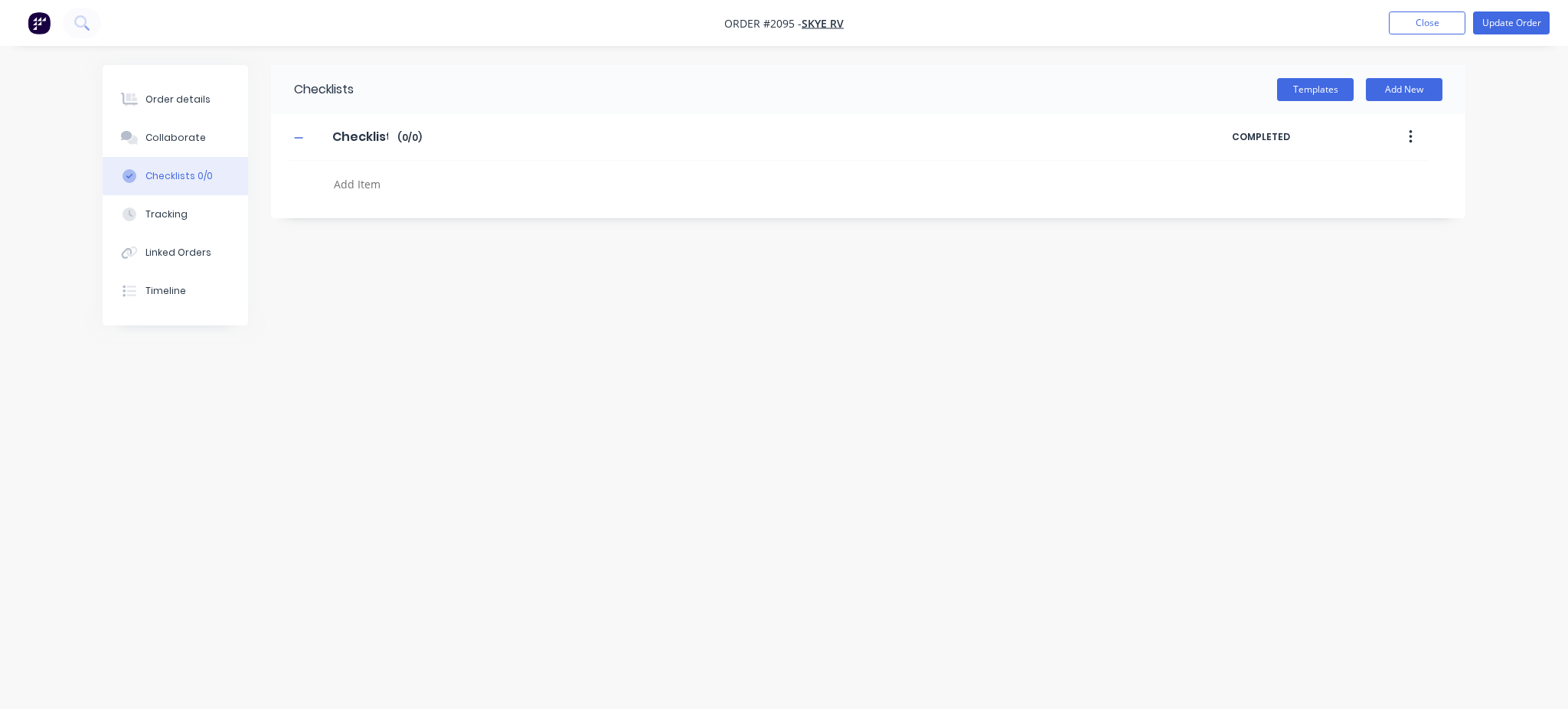
click at [376, 184] on textarea at bounding box center [695, 184] width 736 height 22
type textarea "x"
type textarea "C"
type textarea "x"
type textarea "CU"
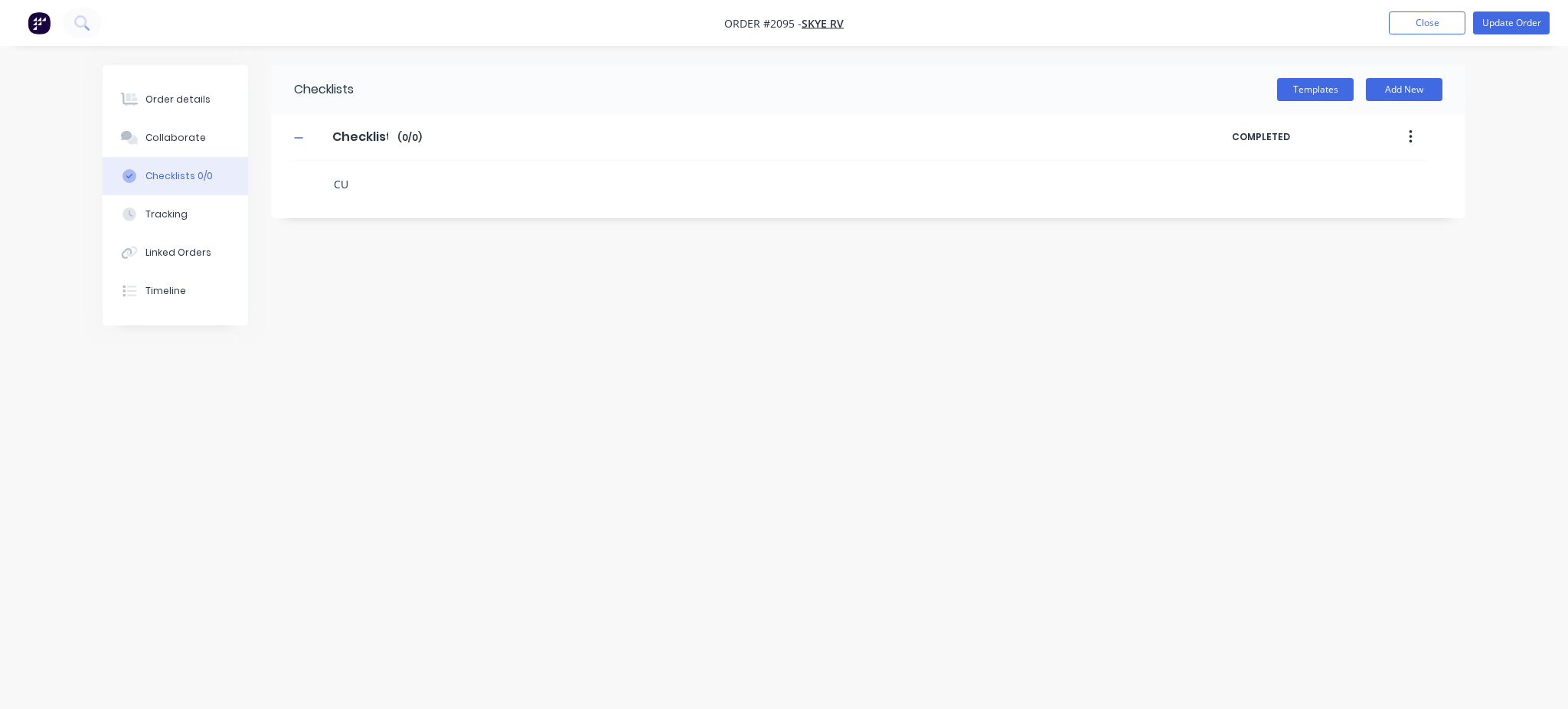
type textarea "x"
type textarea "CUT"
type textarea "x"
type textarea "F"
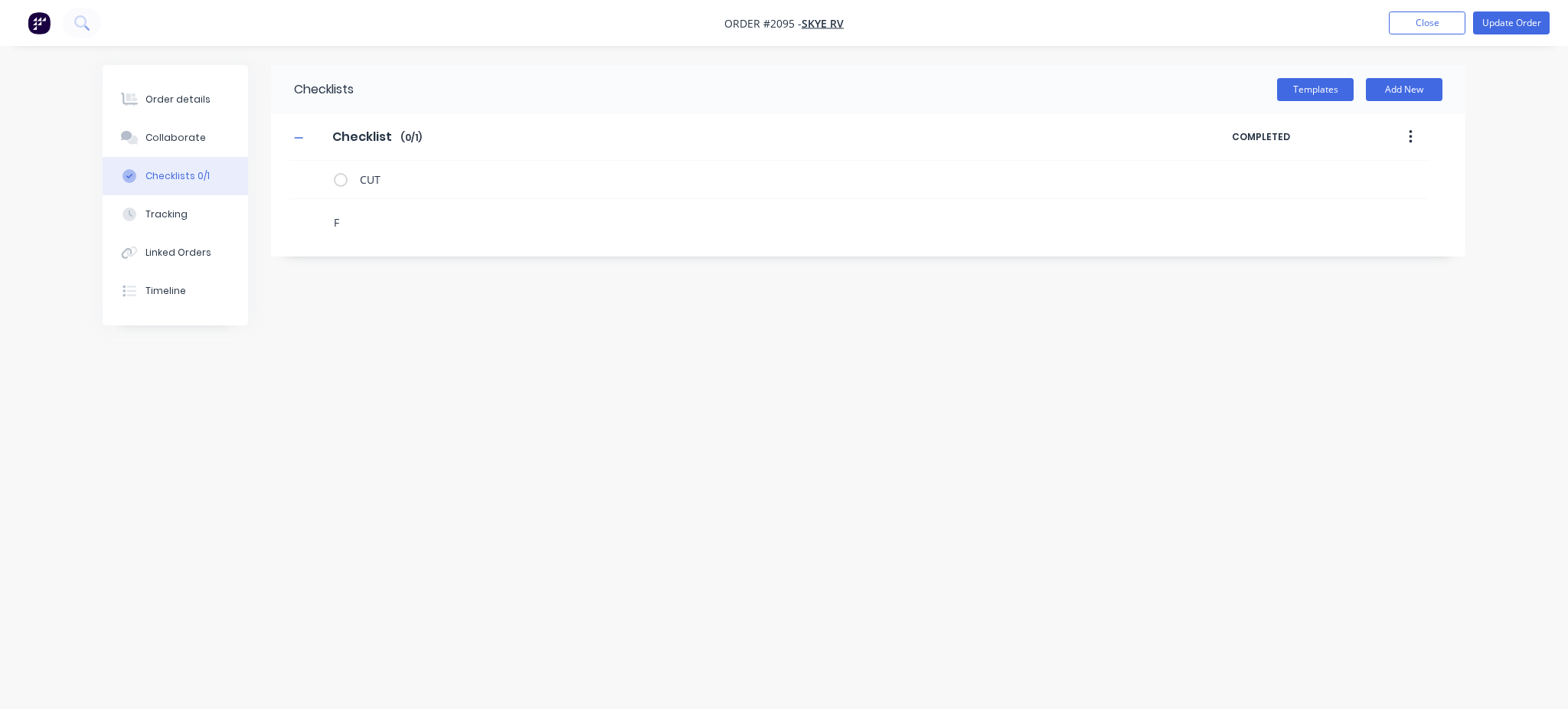
type textarea "x"
type textarea "FO"
type textarea "x"
type textarea "FOL"
type textarea "x"
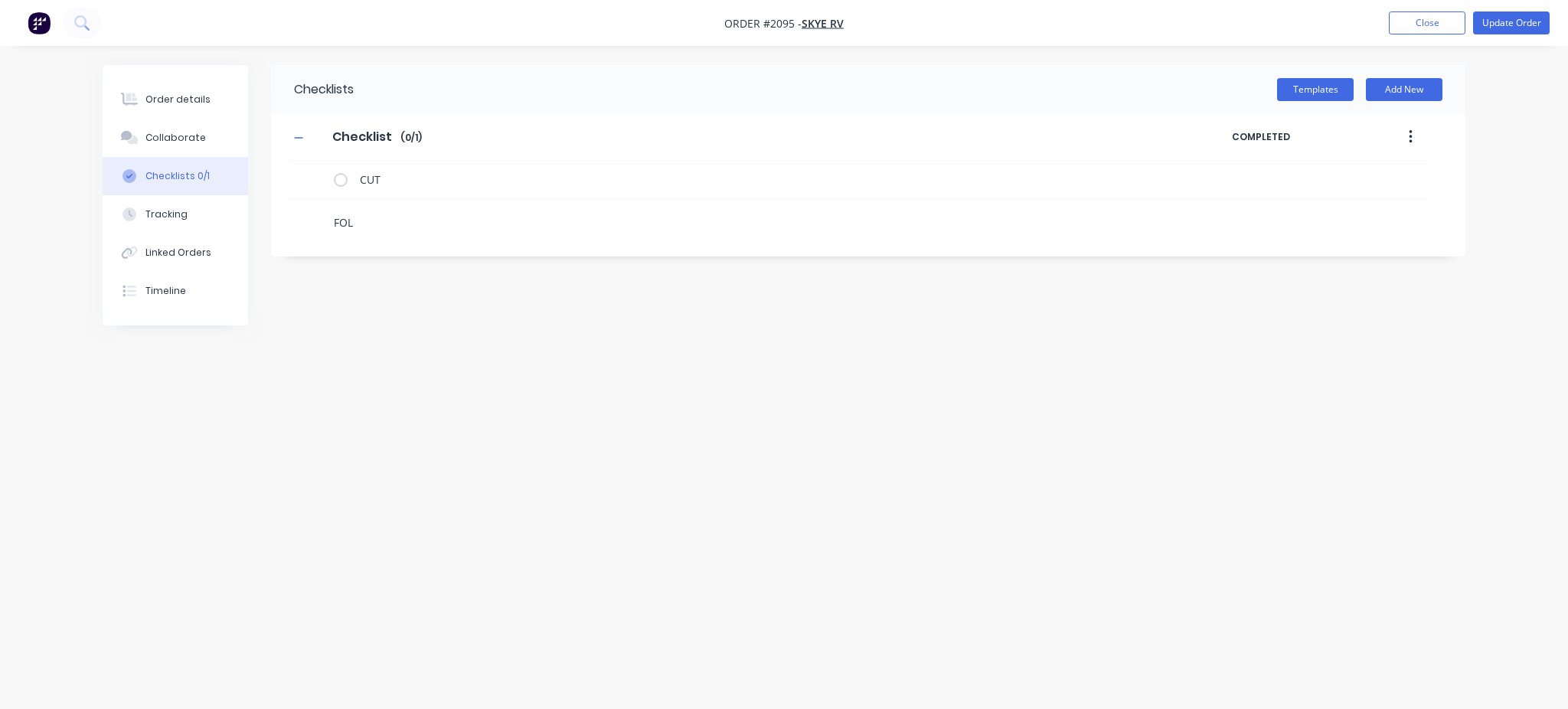
type textarea "FOLD"
type textarea "x"
click at [316, 214] on icon at bounding box center [314, 216] width 20 height 20
click at [308, 208] on input "file" at bounding box center [308, 208] width 0 height 0
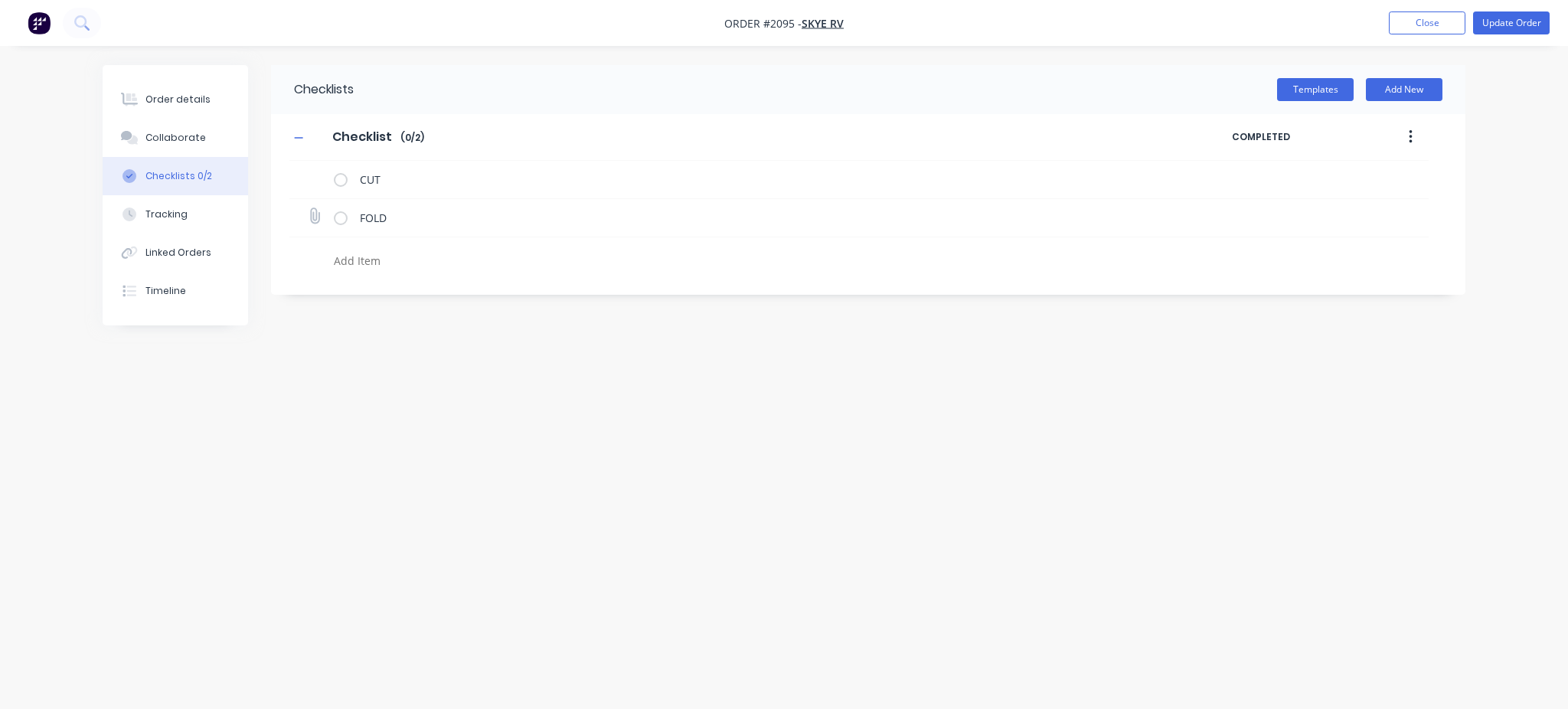
type input "C:\fakepath\20250528_FOLDING DRAWING.PDF"
type textarea "x"
click at [315, 213] on icon at bounding box center [314, 216] width 20 height 20
click at [308, 208] on input "file" at bounding box center [308, 208] width 0 height 0
type input "C:\fakepath\20250528.PDF"
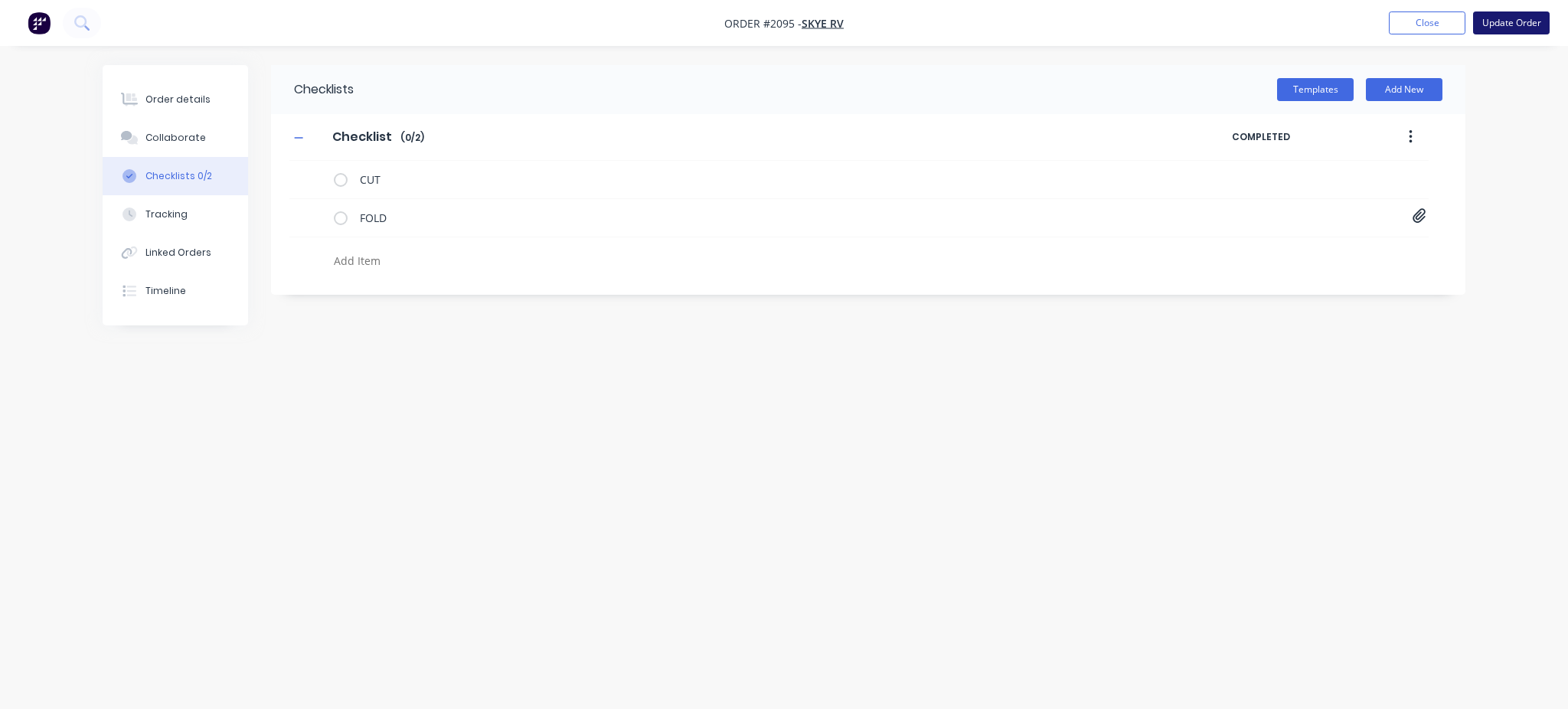
click at [1514, 23] on button "Update Order" at bounding box center [1512, 23] width 77 height 23
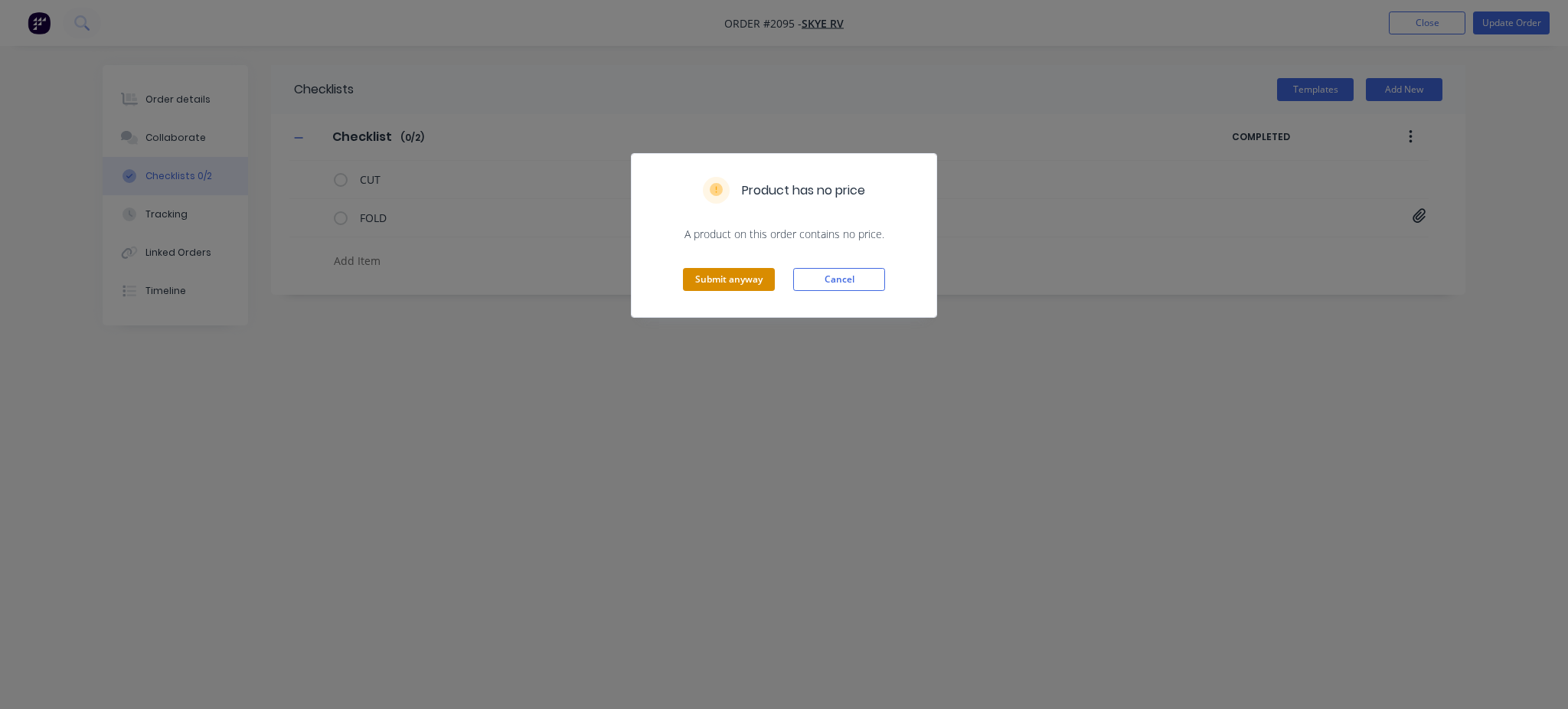
click at [751, 279] on button "Submit anyway" at bounding box center [728, 279] width 92 height 23
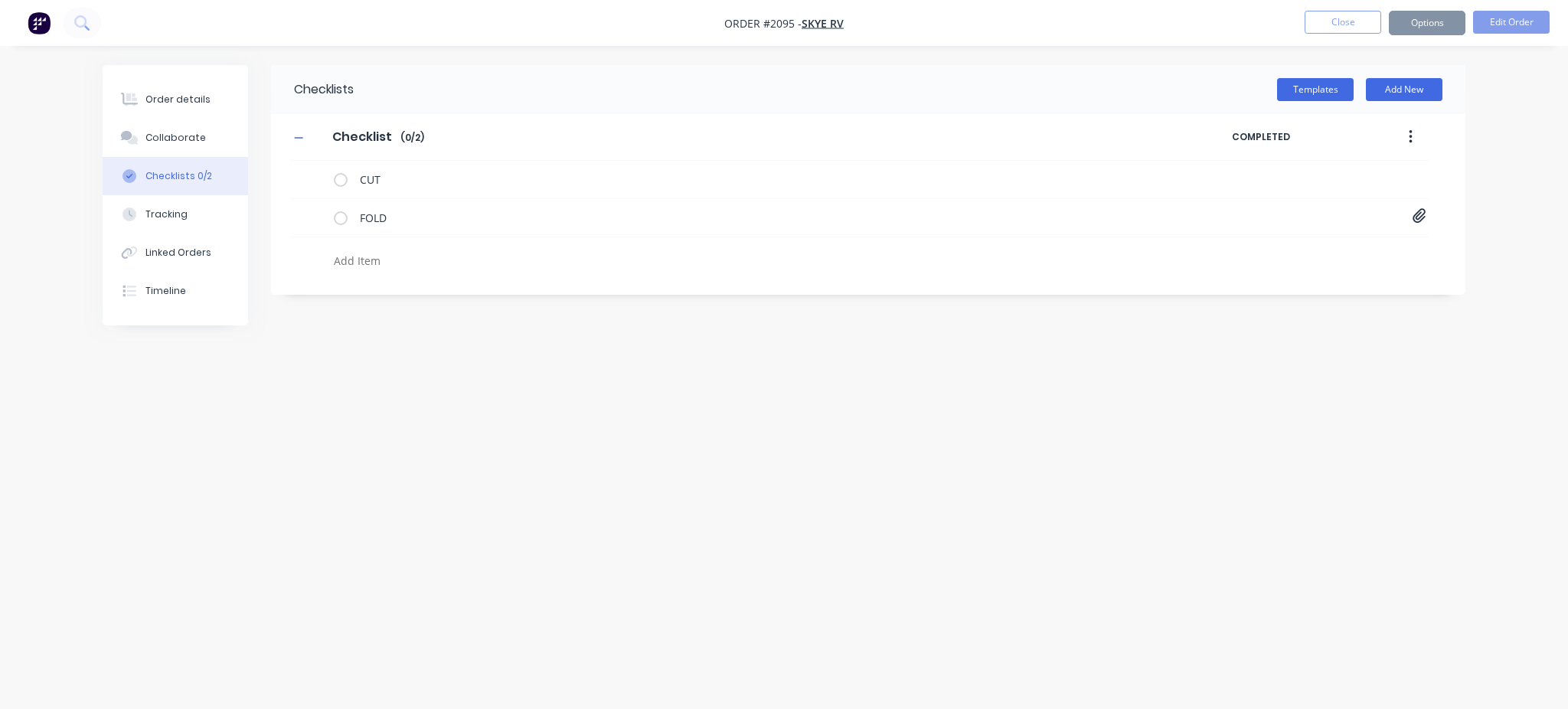
type textarea "x"
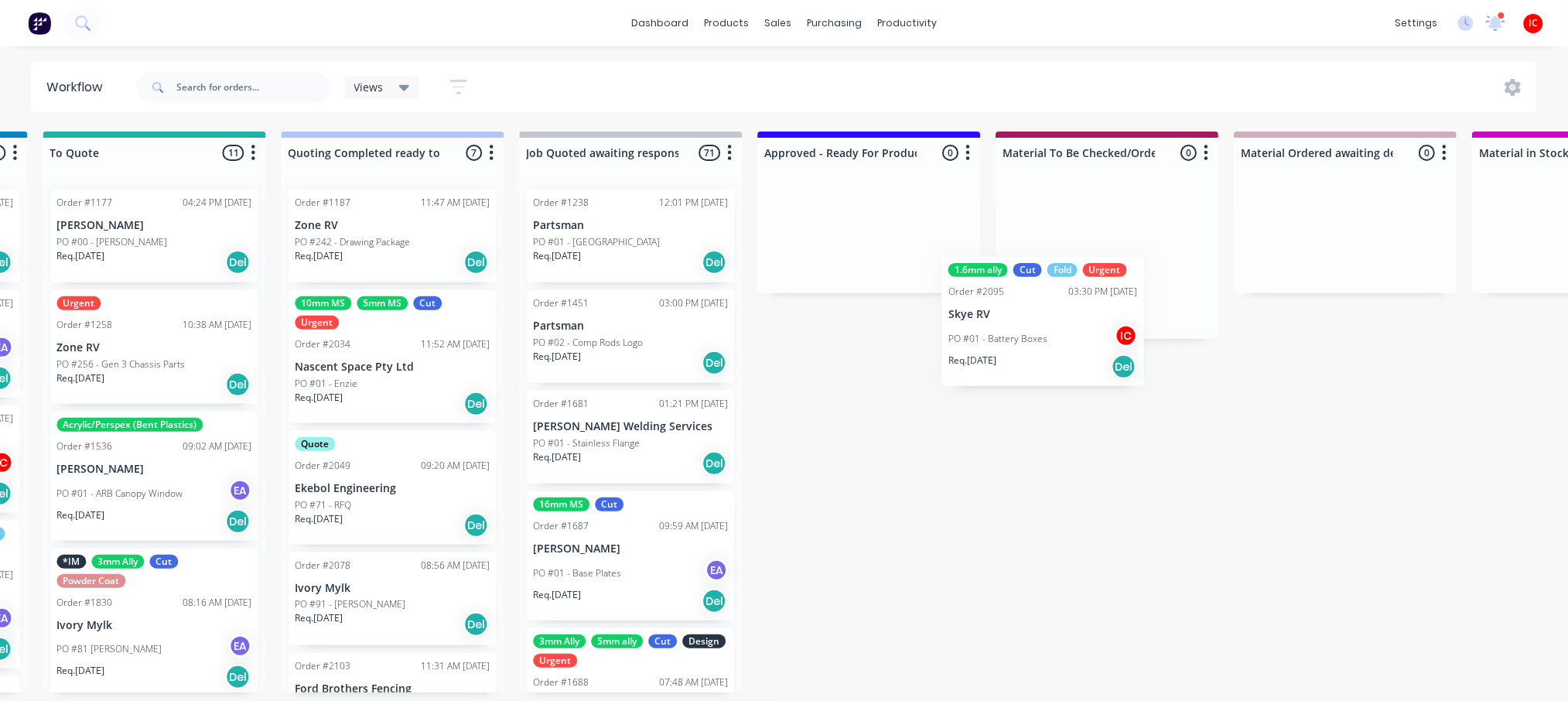
scroll to position [6, 1252]
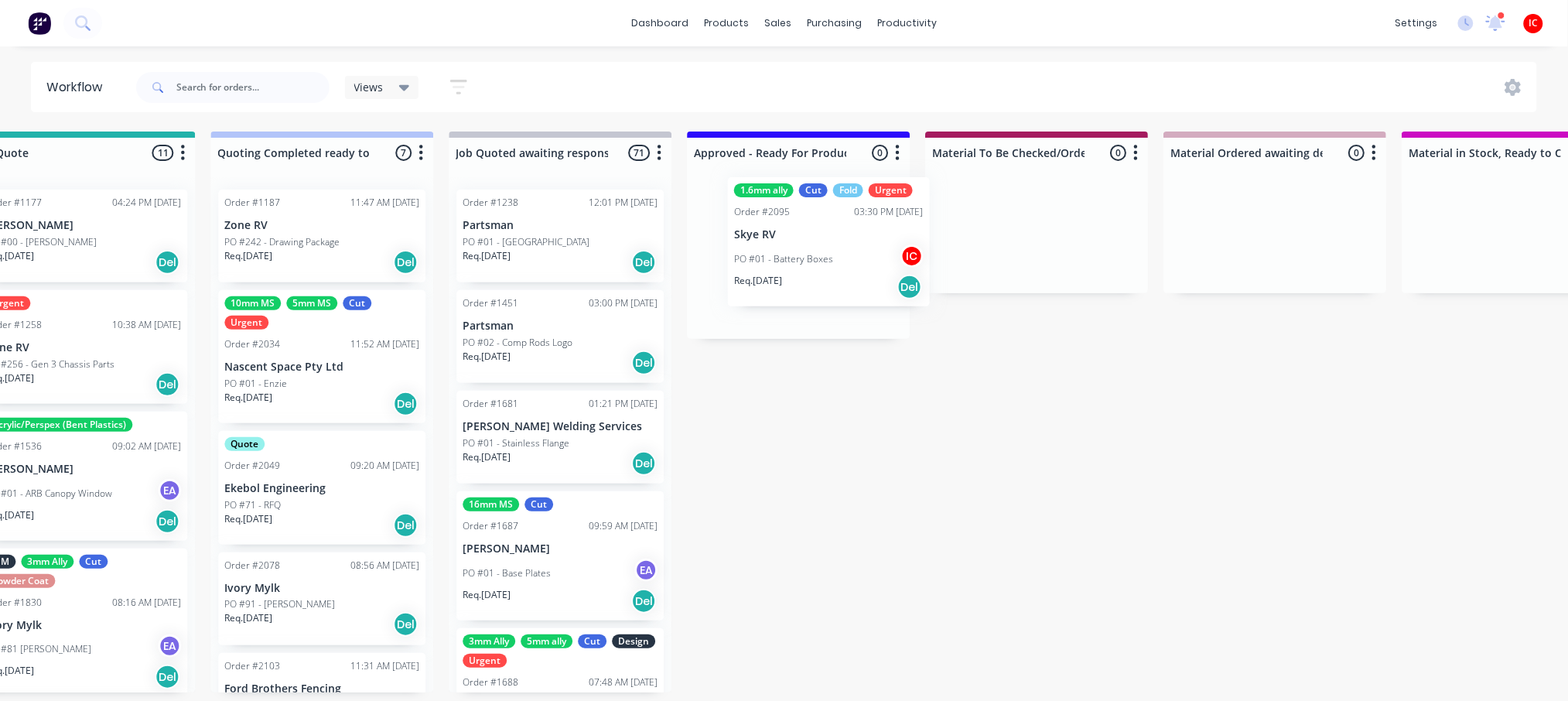
drag, startPoint x: 356, startPoint y: 452, endPoint x: 801, endPoint y: 238, distance: 493.8
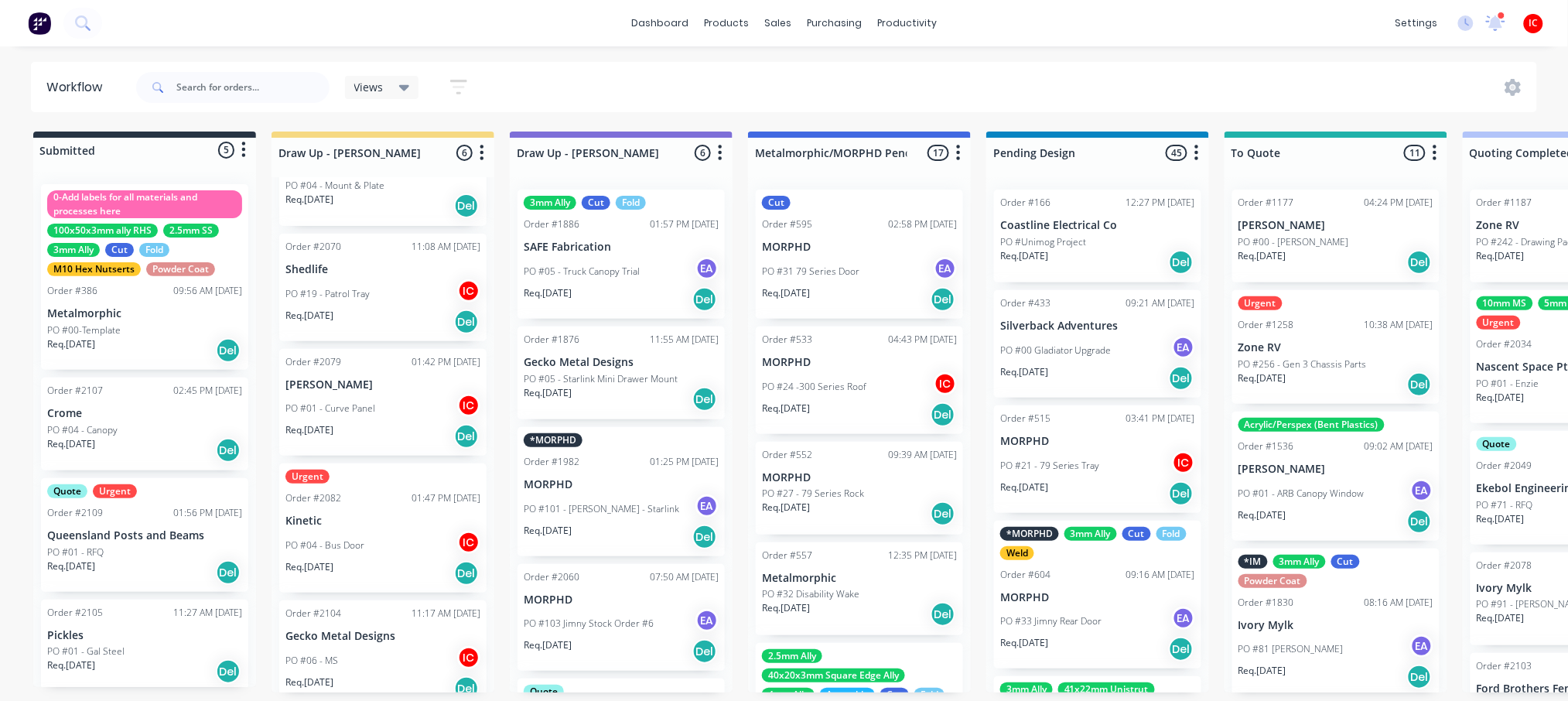
scroll to position [182, 0]
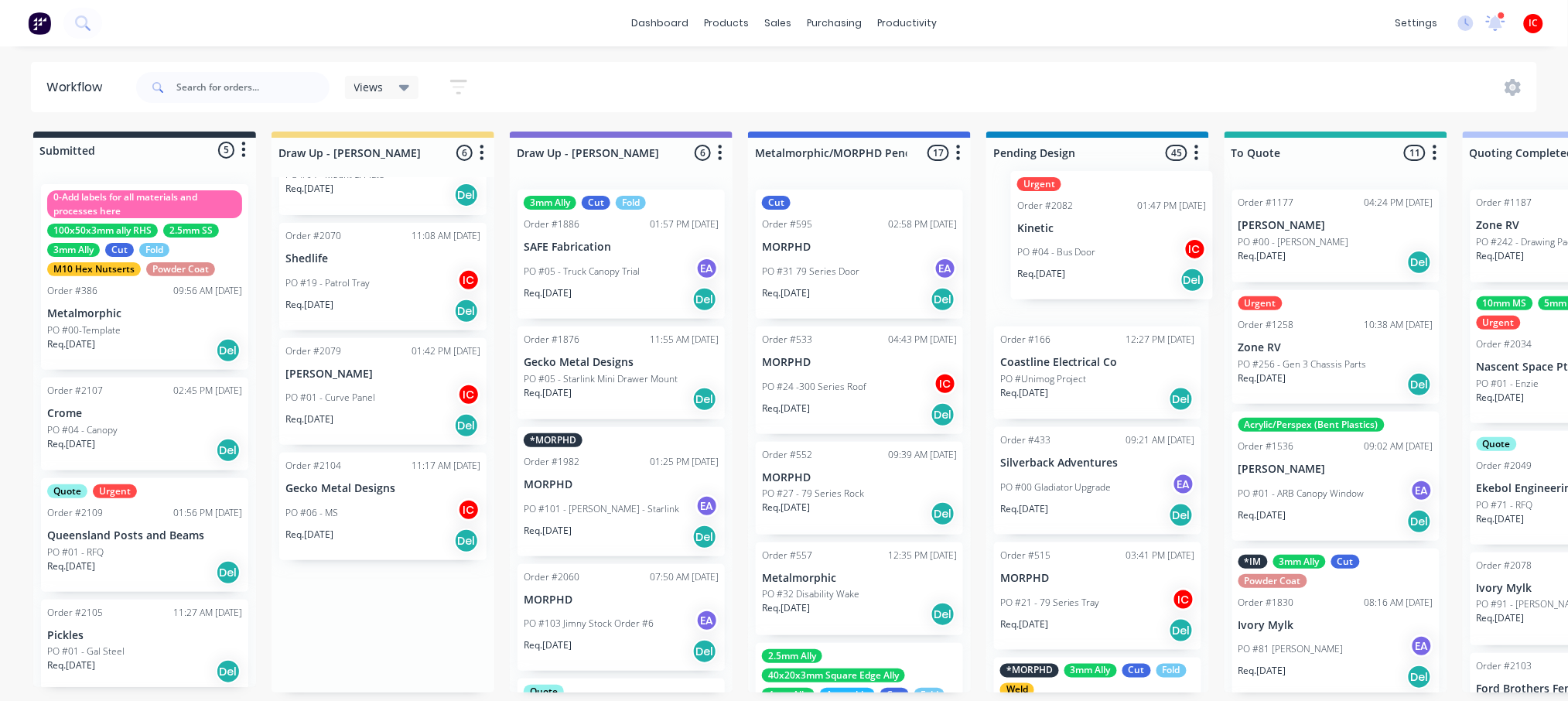
drag, startPoint x: 347, startPoint y: 531, endPoint x: 1085, endPoint y: 254, distance: 788.3
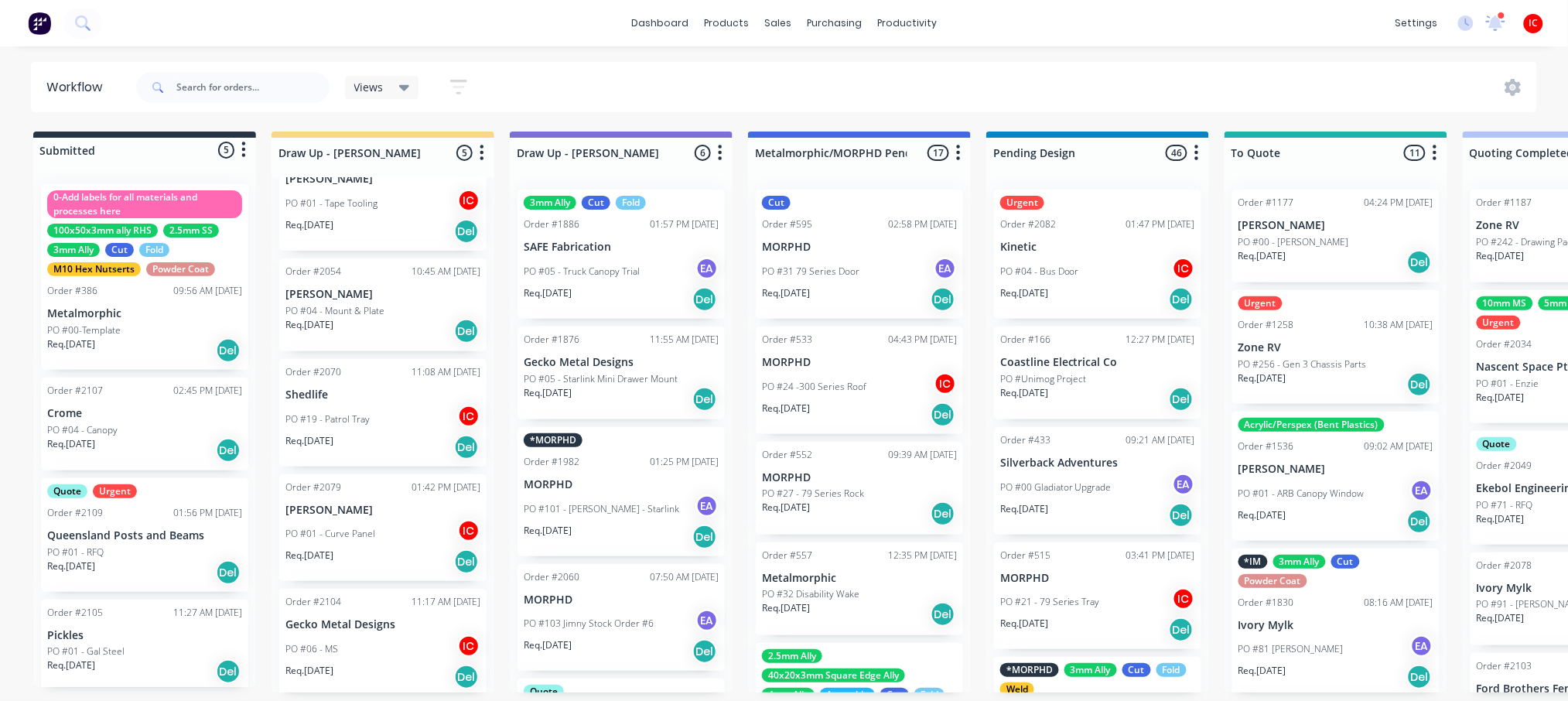
scroll to position [0, 0]
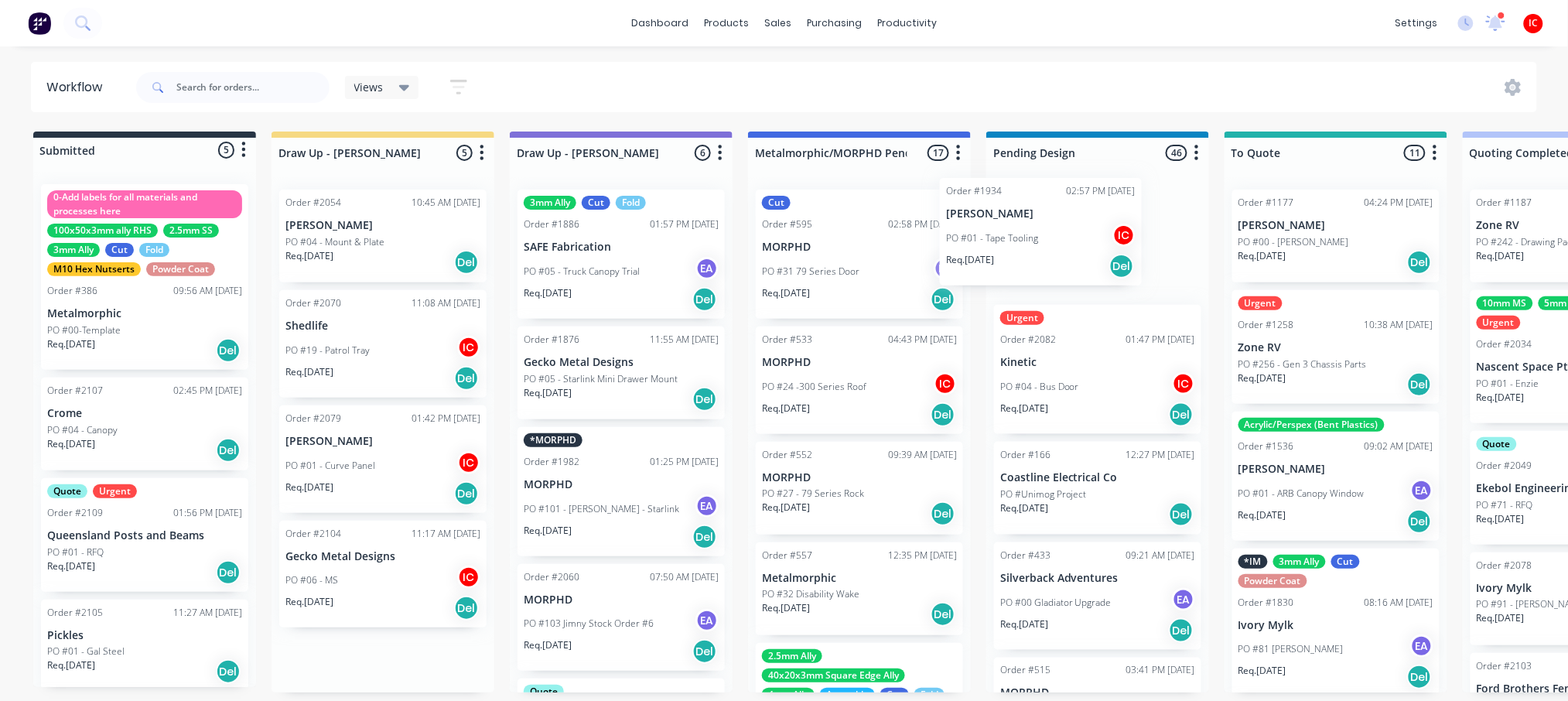
drag, startPoint x: 378, startPoint y: 225, endPoint x: 1067, endPoint y: 223, distance: 689.0
